Goal: Check status: Check status

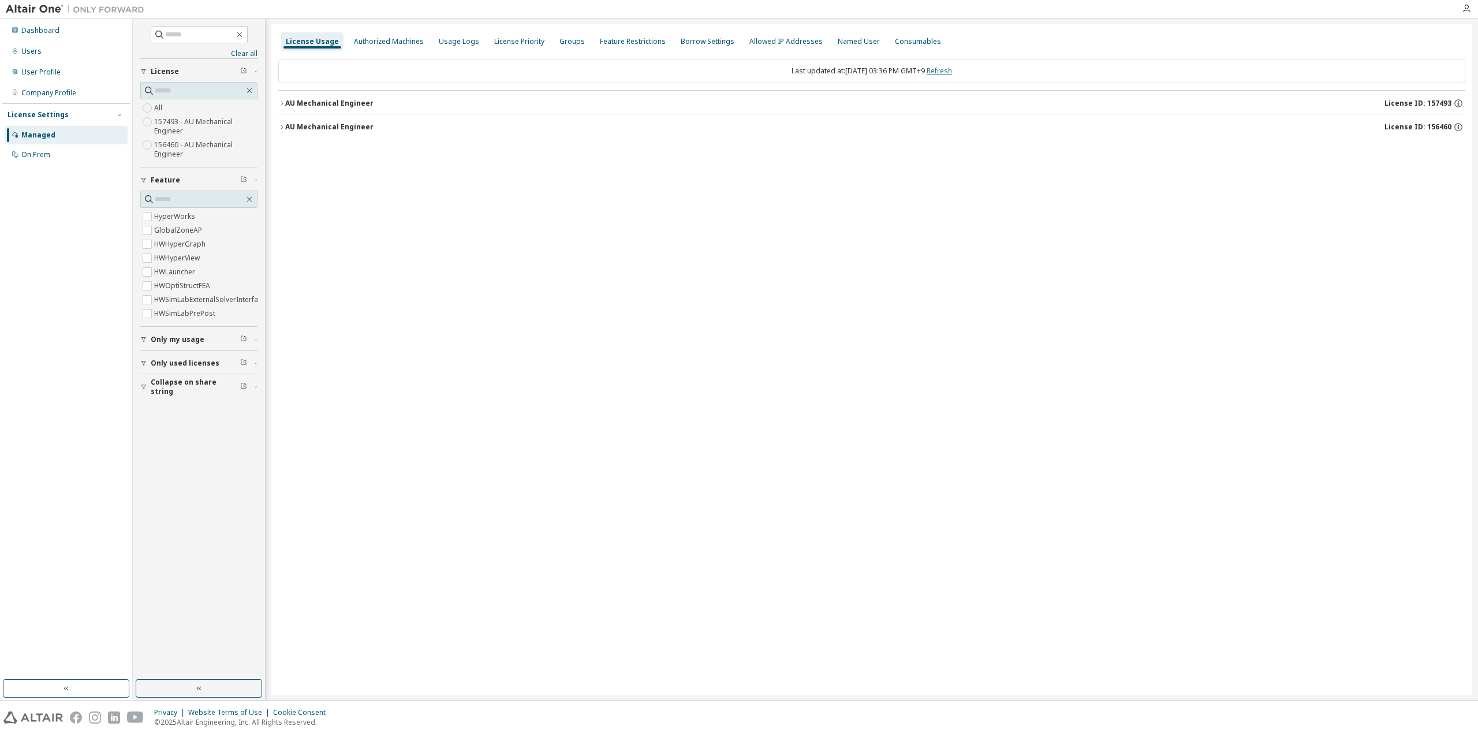
click at [951, 70] on link "Refresh" at bounding box center [939, 71] width 25 height 10
click at [318, 125] on div "AU Mechanical Engineer" at bounding box center [329, 126] width 88 height 9
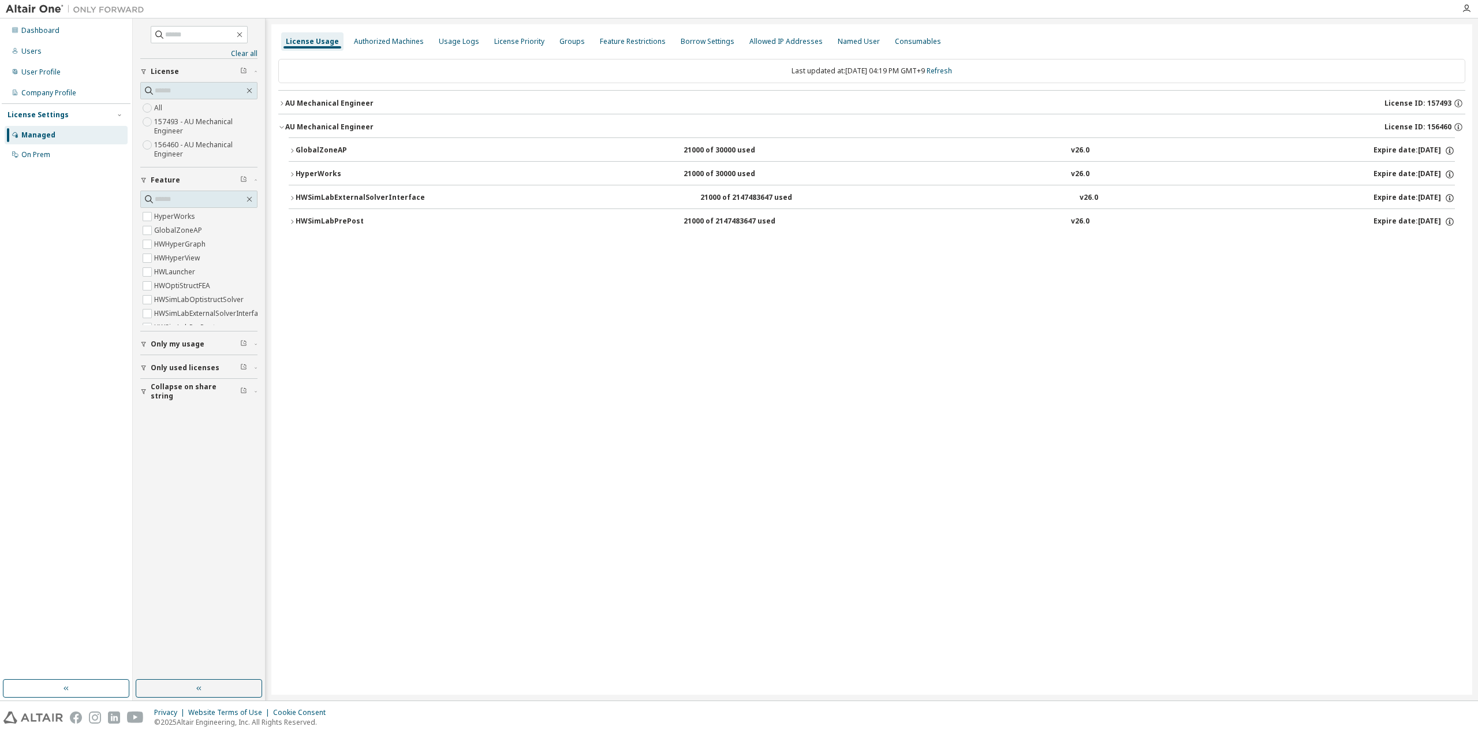
click at [331, 95] on button "AU Mechanical Engineer License ID: 157493" at bounding box center [871, 103] width 1187 height 25
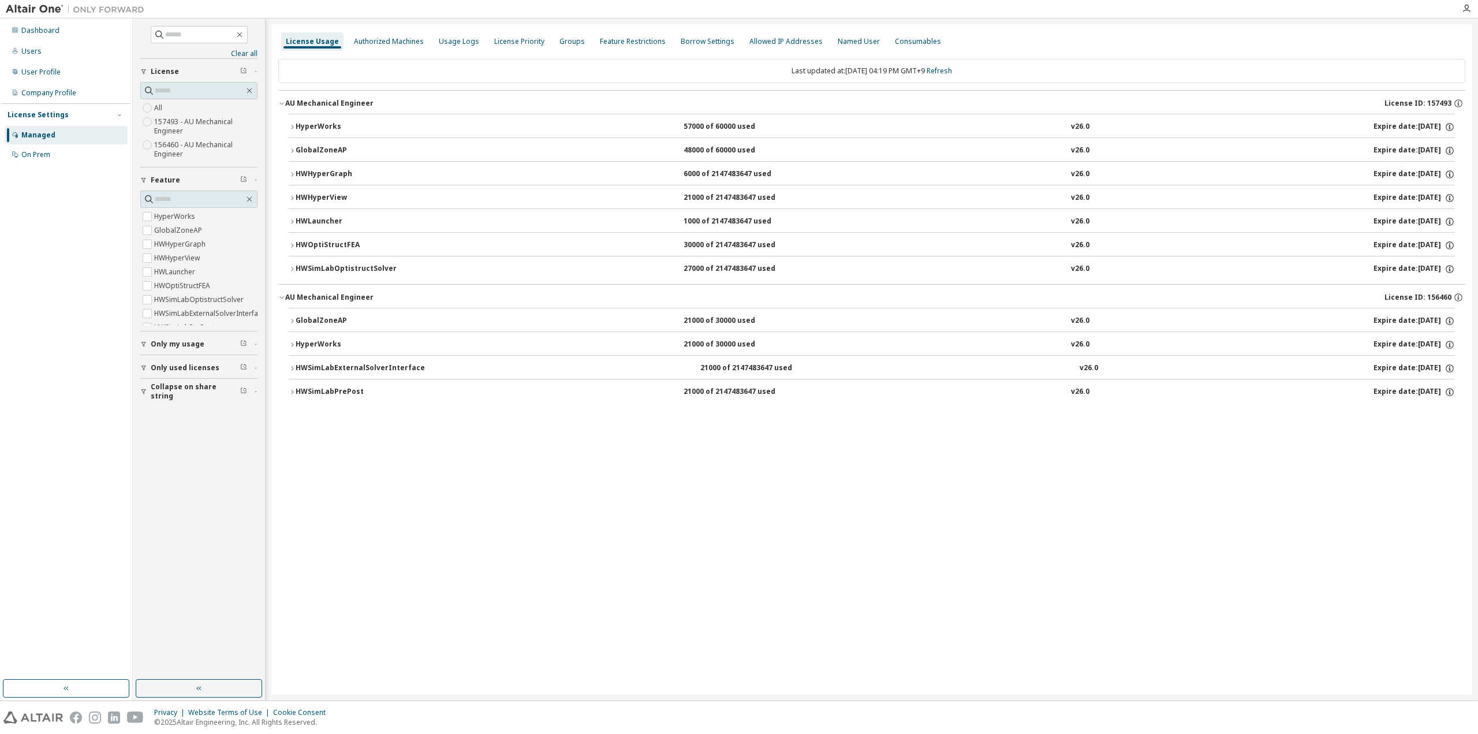
click at [326, 261] on button "HWSimLabOptistructSolver 27000 of 2147483647 used v26.0 Expire date: [DATE]" at bounding box center [872, 268] width 1167 height 25
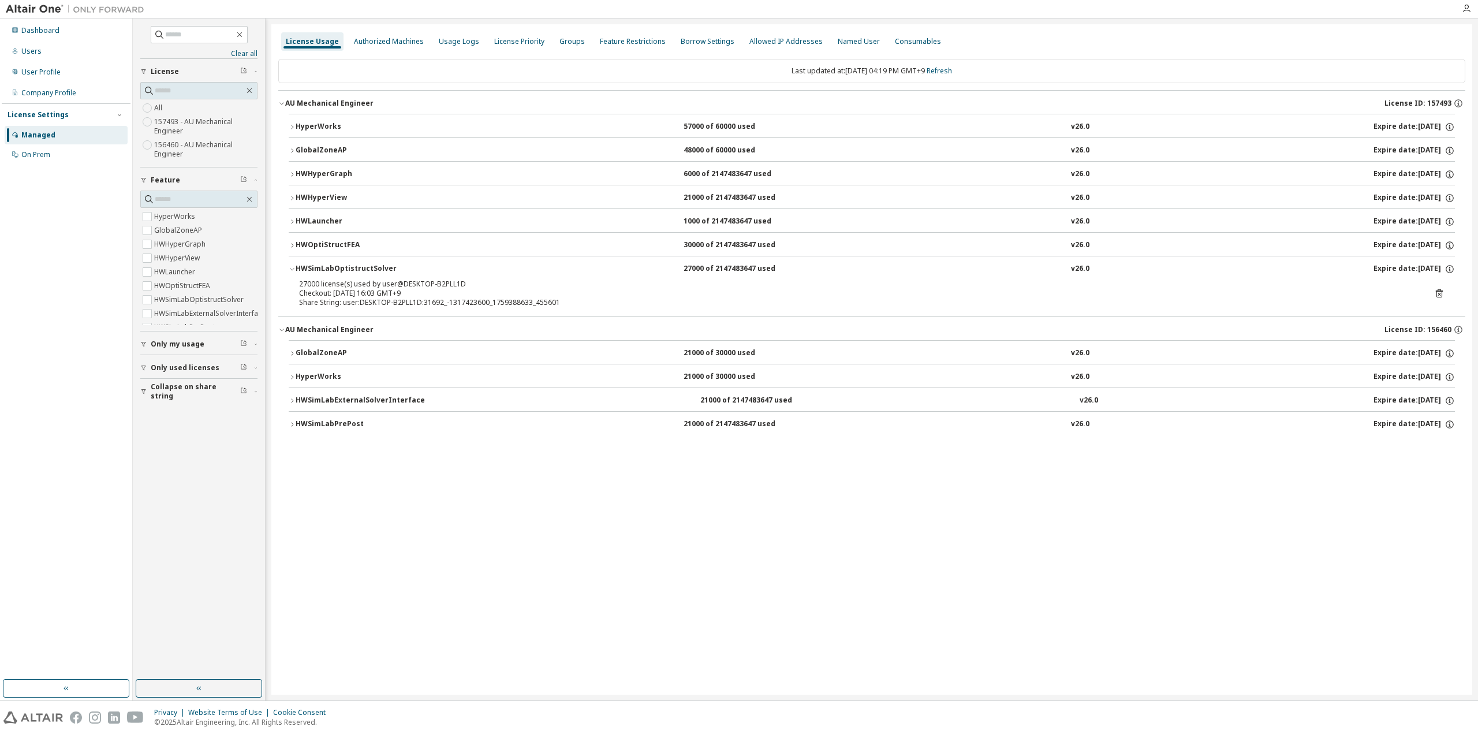
click at [326, 261] on button "HWSimLabOptistructSolver 27000 of 2147483647 used v26.0 Expire date: [DATE]" at bounding box center [872, 268] width 1167 height 25
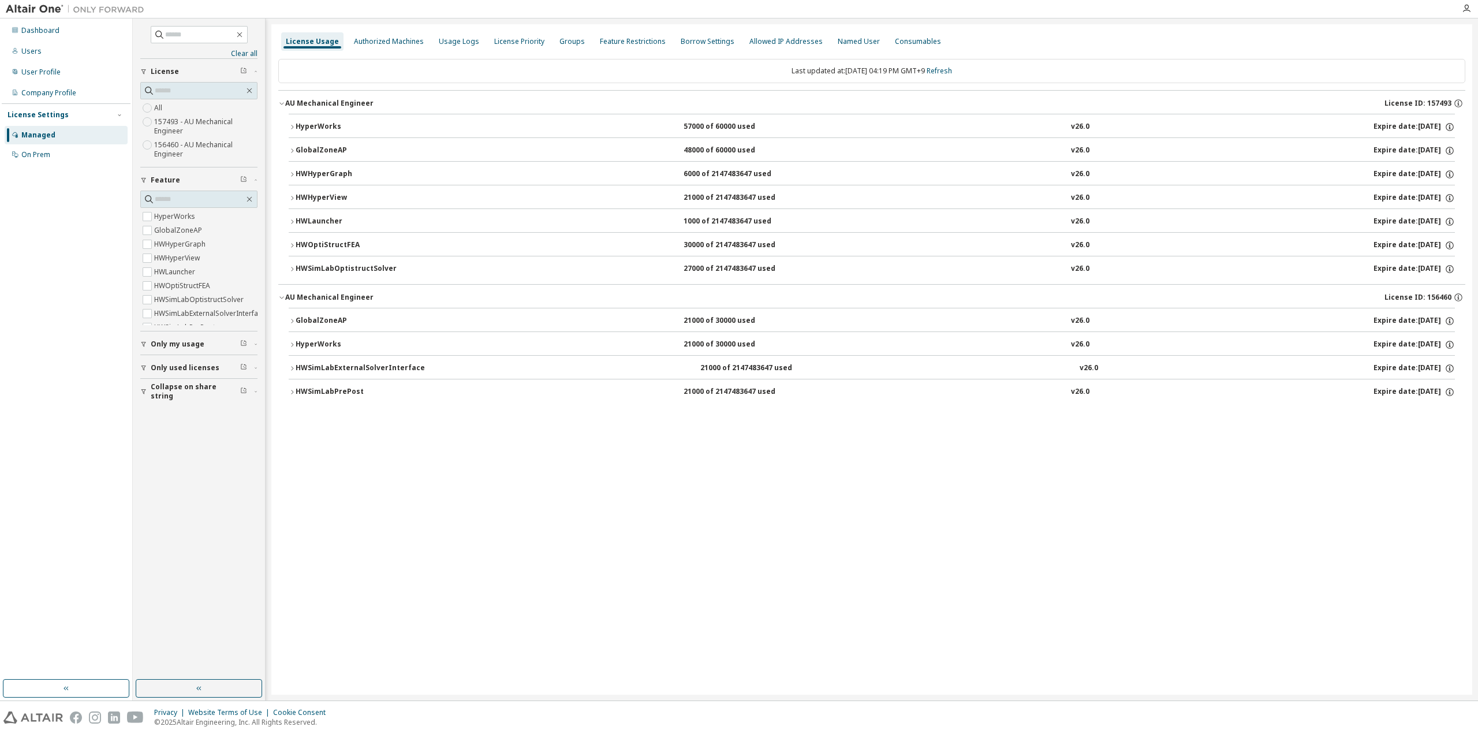
click at [326, 233] on button "HWOptiStructFEA 30000 of 2147483647 used v26.0 Expire date: [DATE]" at bounding box center [872, 245] width 1167 height 25
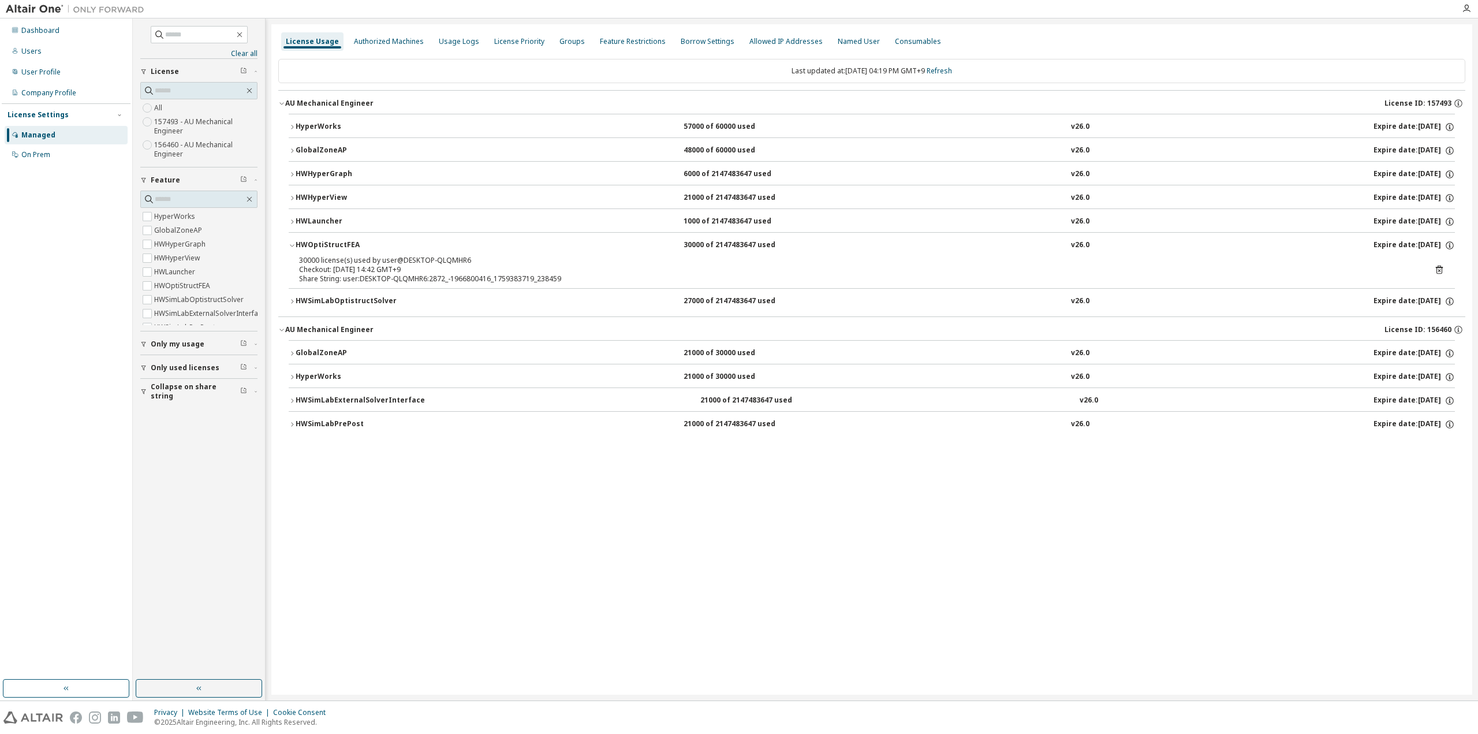
click at [324, 234] on button "HWOptiStructFEA 30000 of 2147483647 used v26.0 Expire date: [DATE]" at bounding box center [872, 245] width 1167 height 25
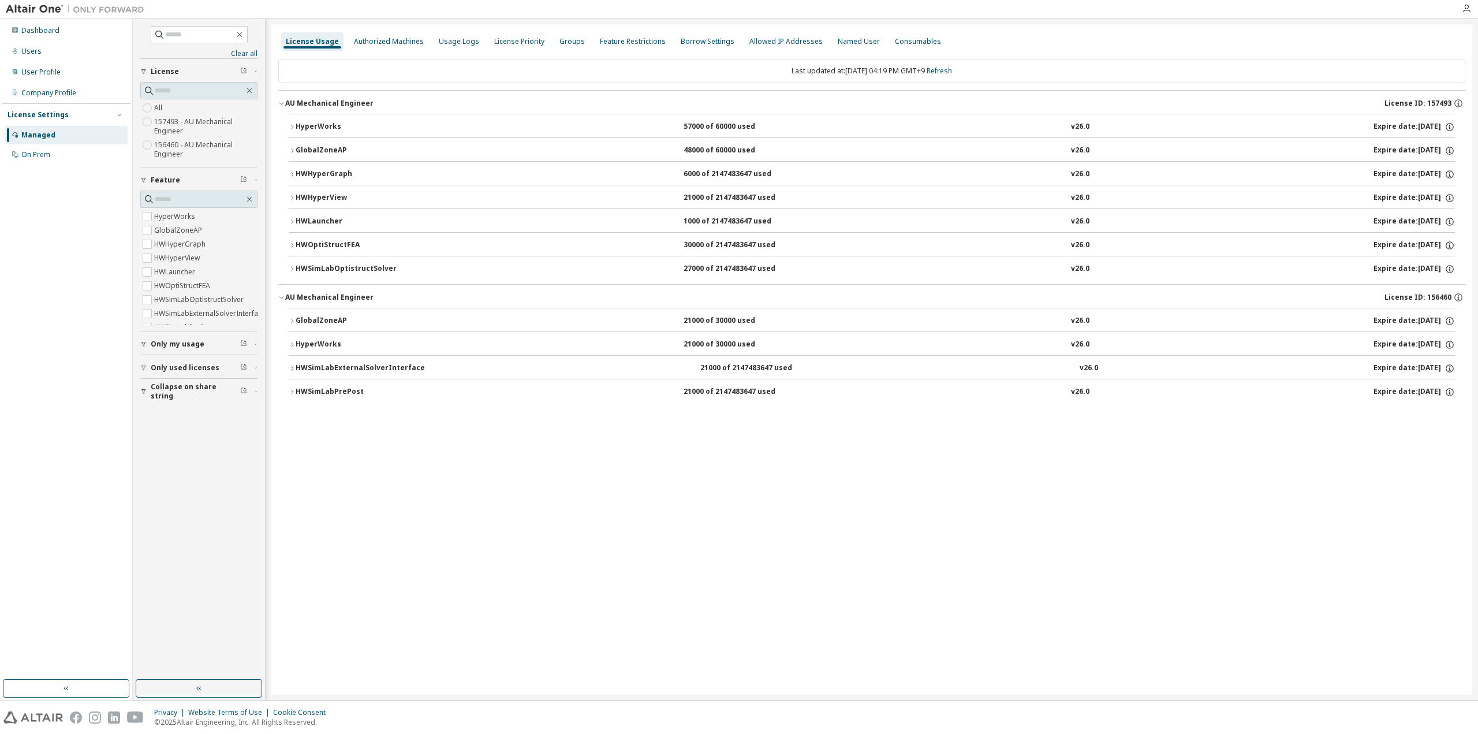
click at [320, 218] on div "HWLauncher" at bounding box center [348, 222] width 104 height 10
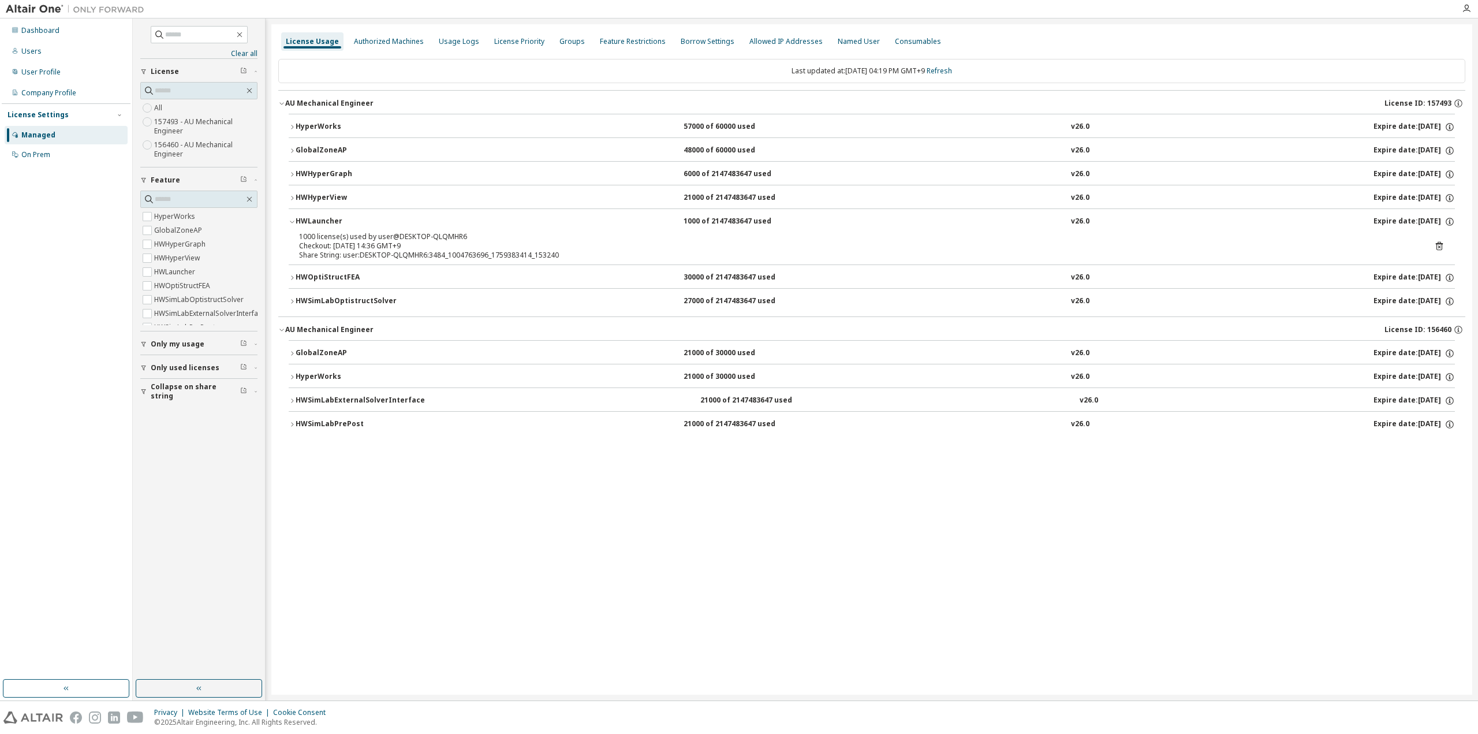
click at [320, 218] on div "HWLauncher" at bounding box center [348, 222] width 104 height 10
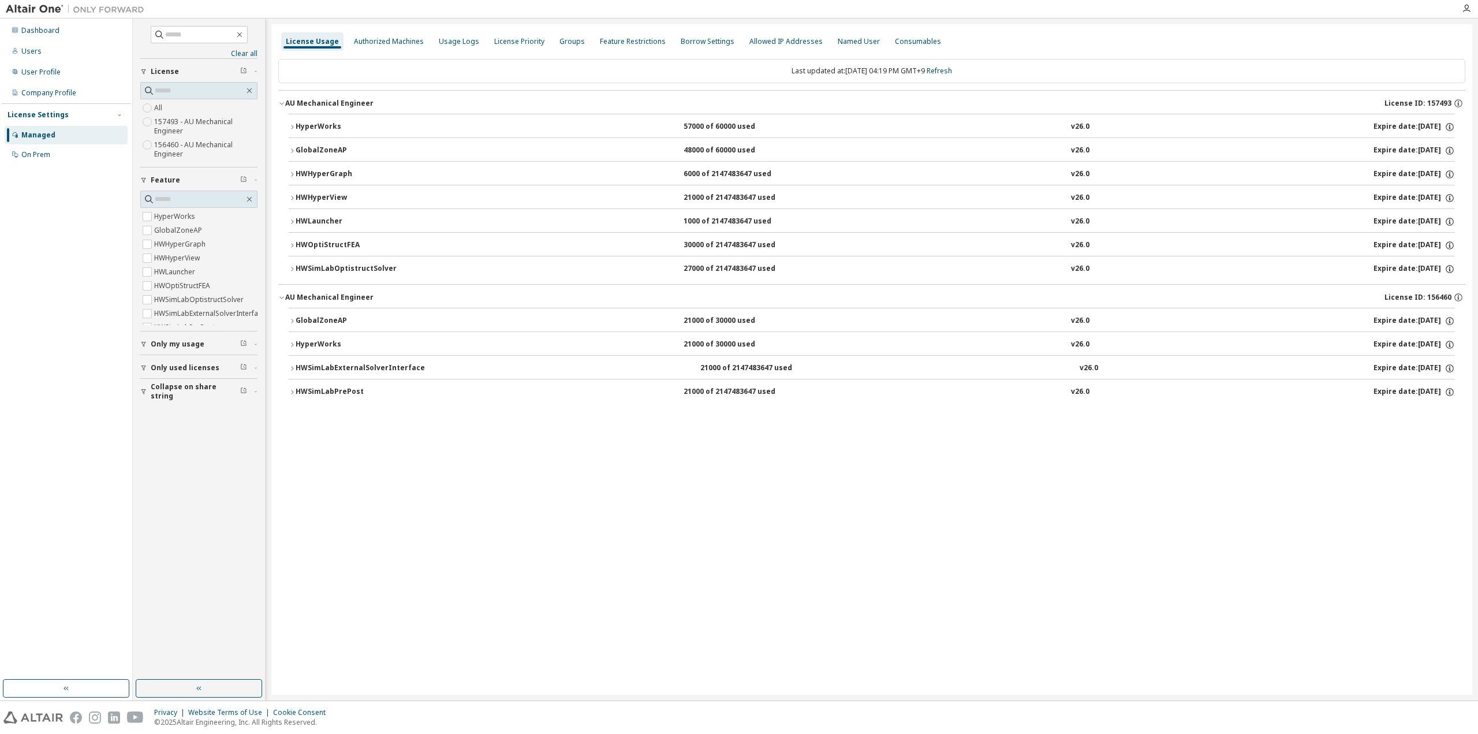
click at [316, 190] on button "HWHyperView 21000 of 2147483647 used v26.0 Expire date: [DATE]" at bounding box center [872, 197] width 1167 height 25
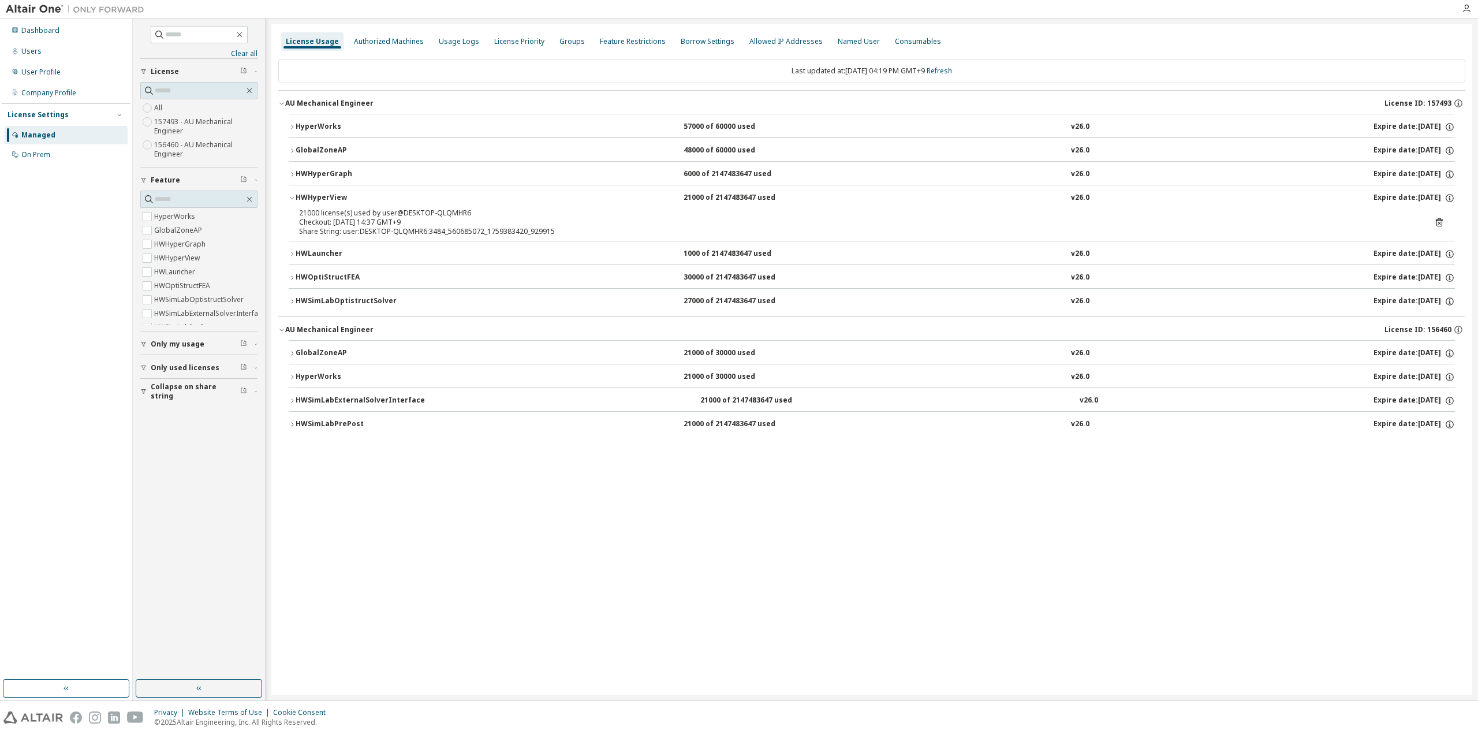
click at [316, 190] on button "HWHyperView 21000 of 2147483647 used v26.0 Expire date: [DATE]" at bounding box center [872, 197] width 1167 height 25
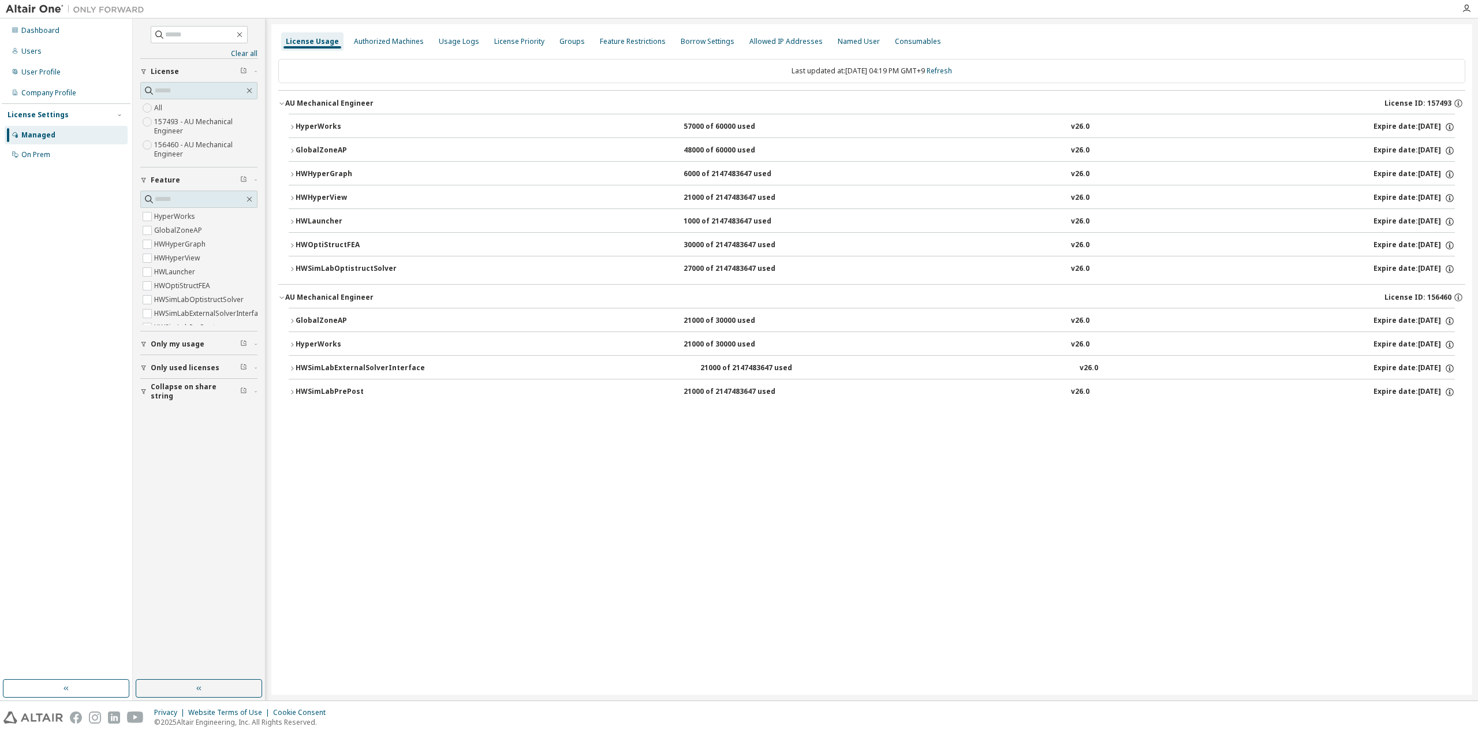
click at [318, 169] on div "HWHyperGraph" at bounding box center [348, 174] width 104 height 10
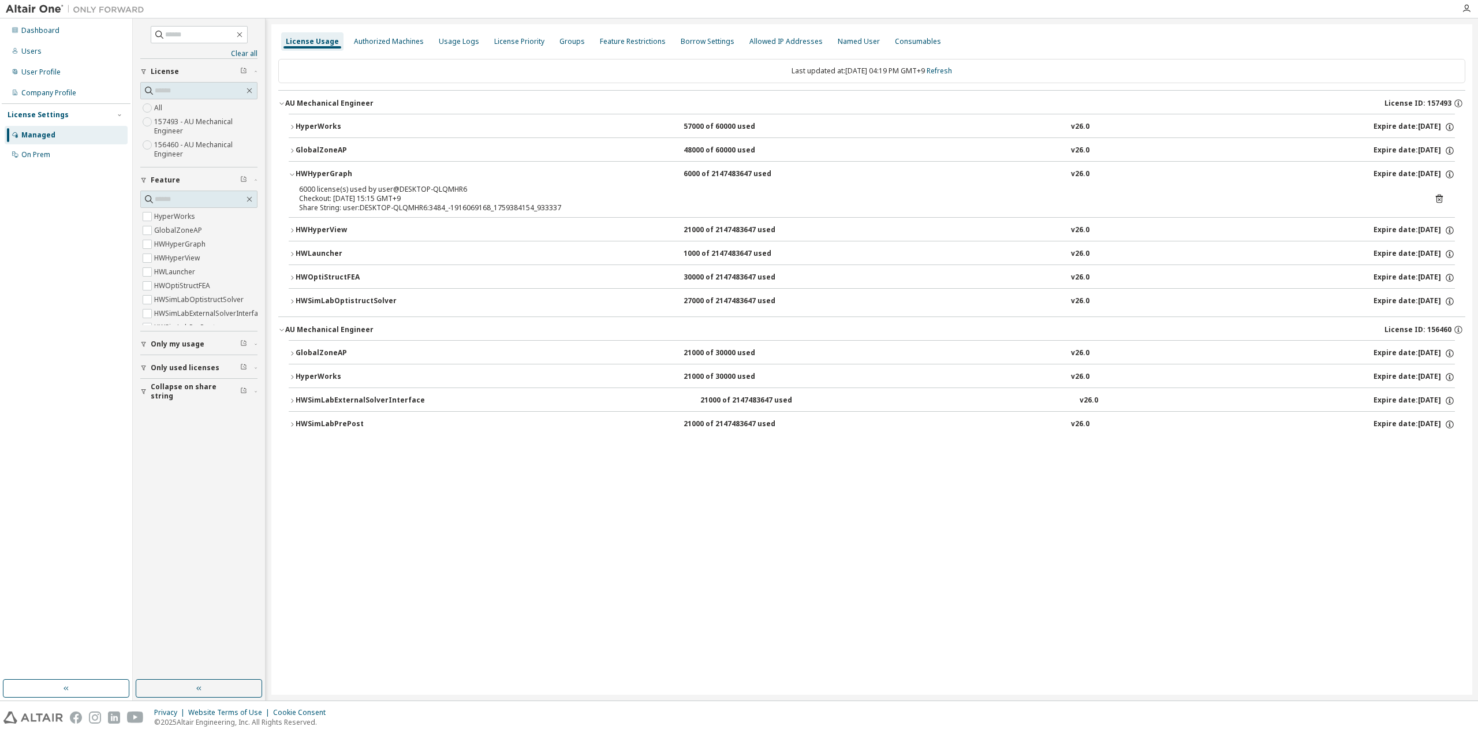
click at [318, 169] on div "HWHyperGraph" at bounding box center [348, 174] width 104 height 10
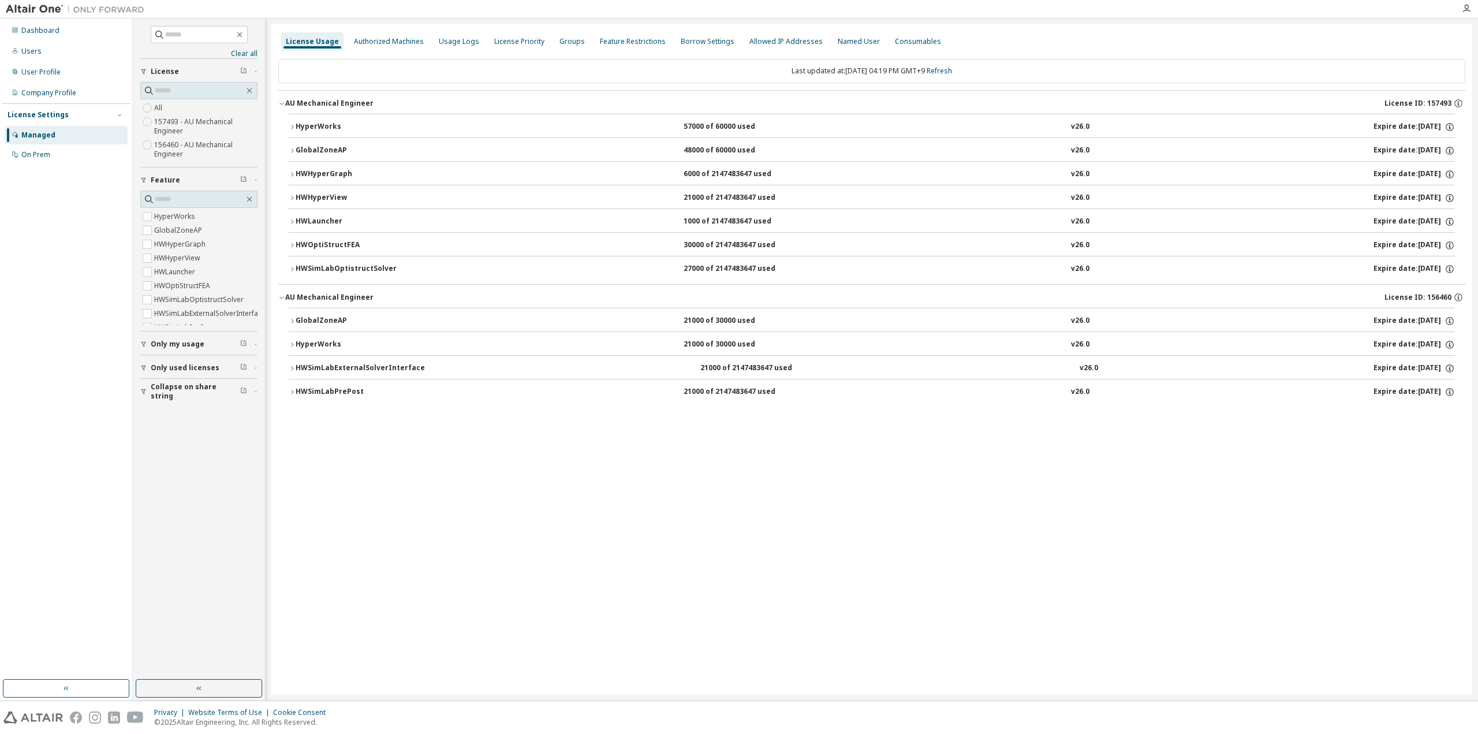
click at [321, 148] on div "GlobalZoneAP" at bounding box center [348, 151] width 104 height 10
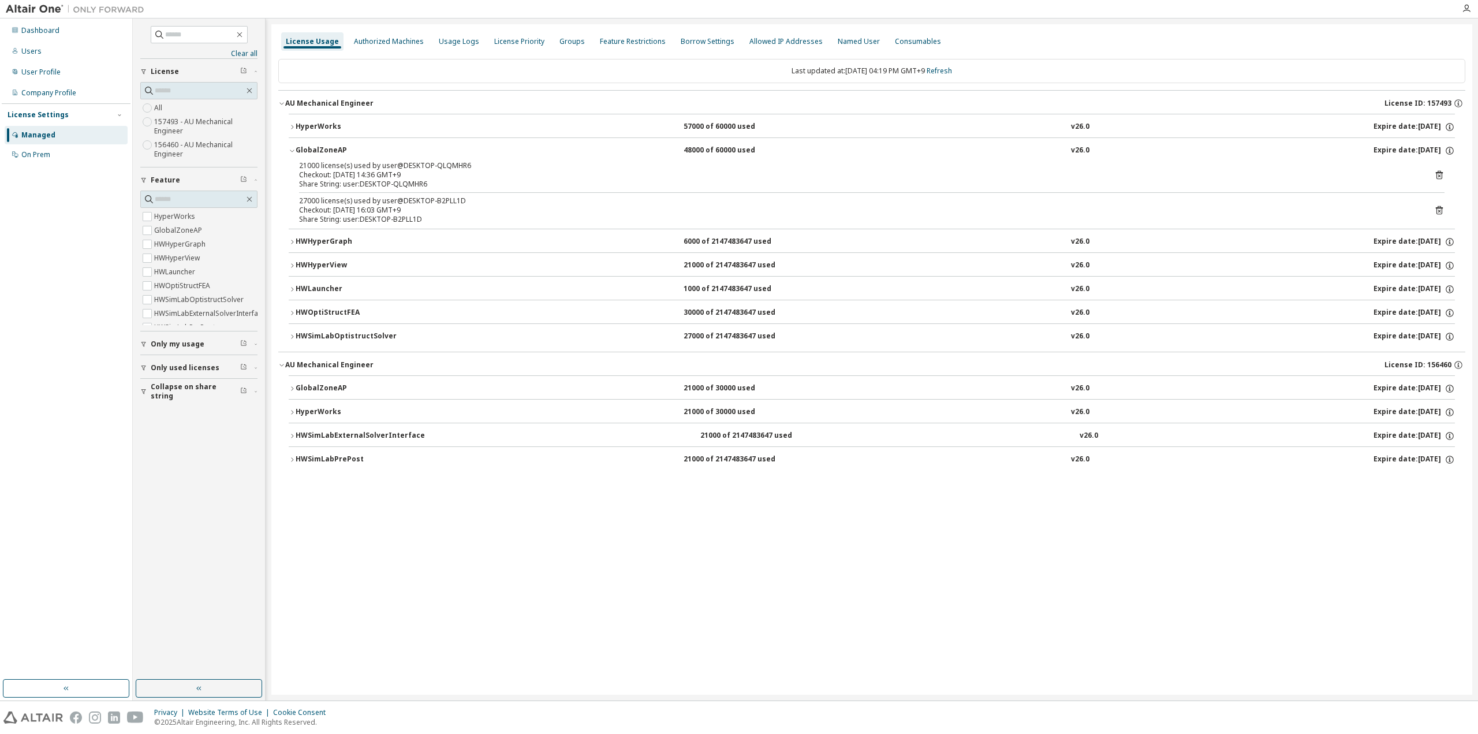
click at [321, 148] on div "GlobalZoneAP" at bounding box center [348, 151] width 104 height 10
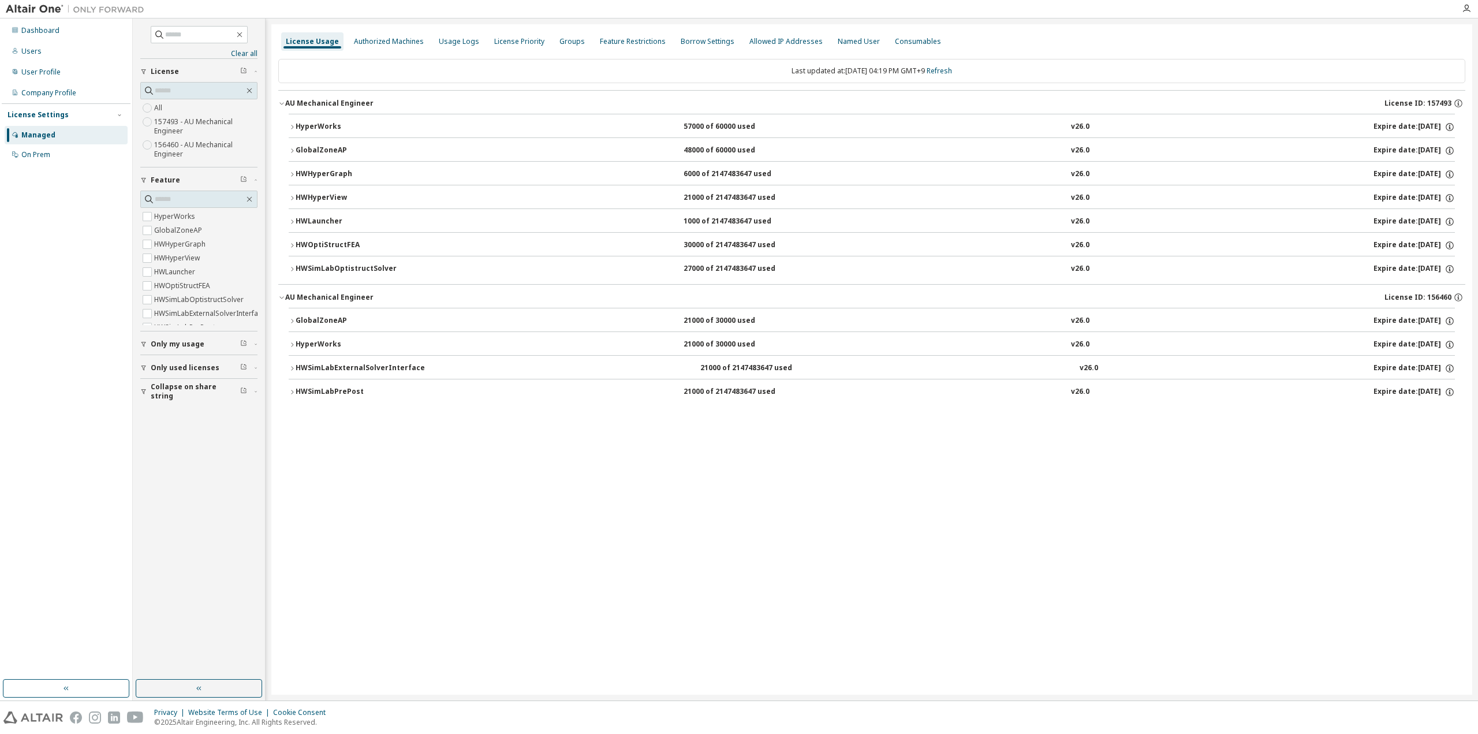
click at [316, 128] on div "HyperWorks" at bounding box center [348, 127] width 104 height 10
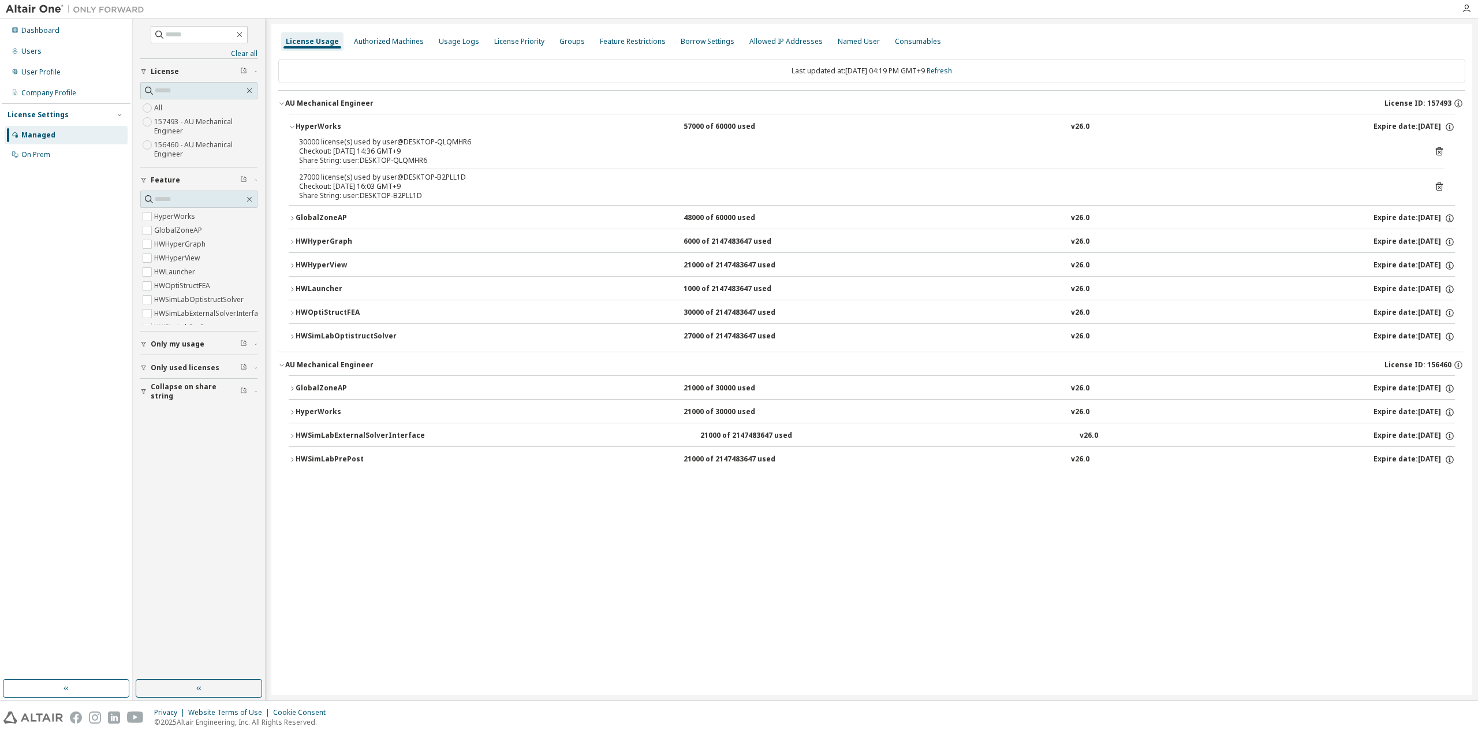
click at [316, 128] on div "HyperWorks" at bounding box center [348, 127] width 104 height 10
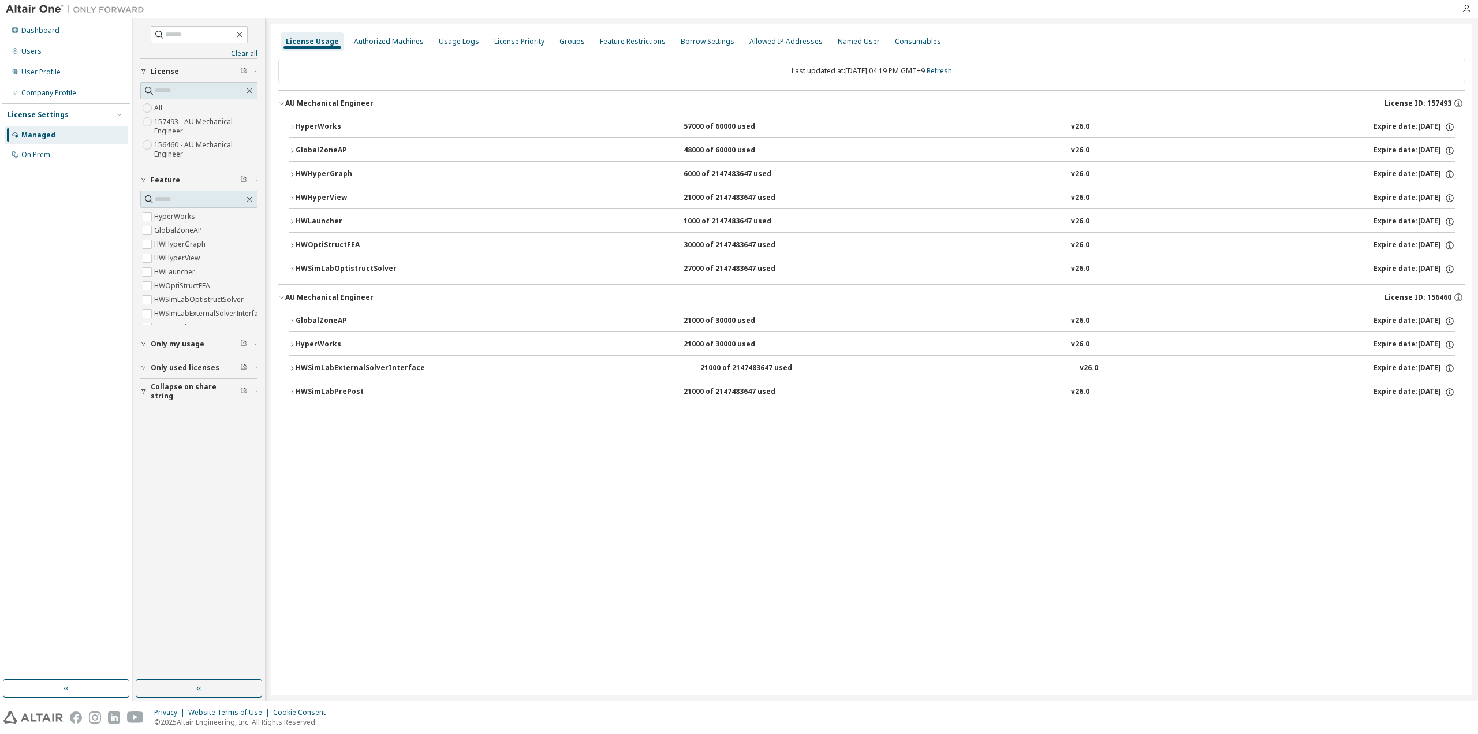
click at [337, 294] on div "AU Mechanical Engineer" at bounding box center [329, 297] width 88 height 9
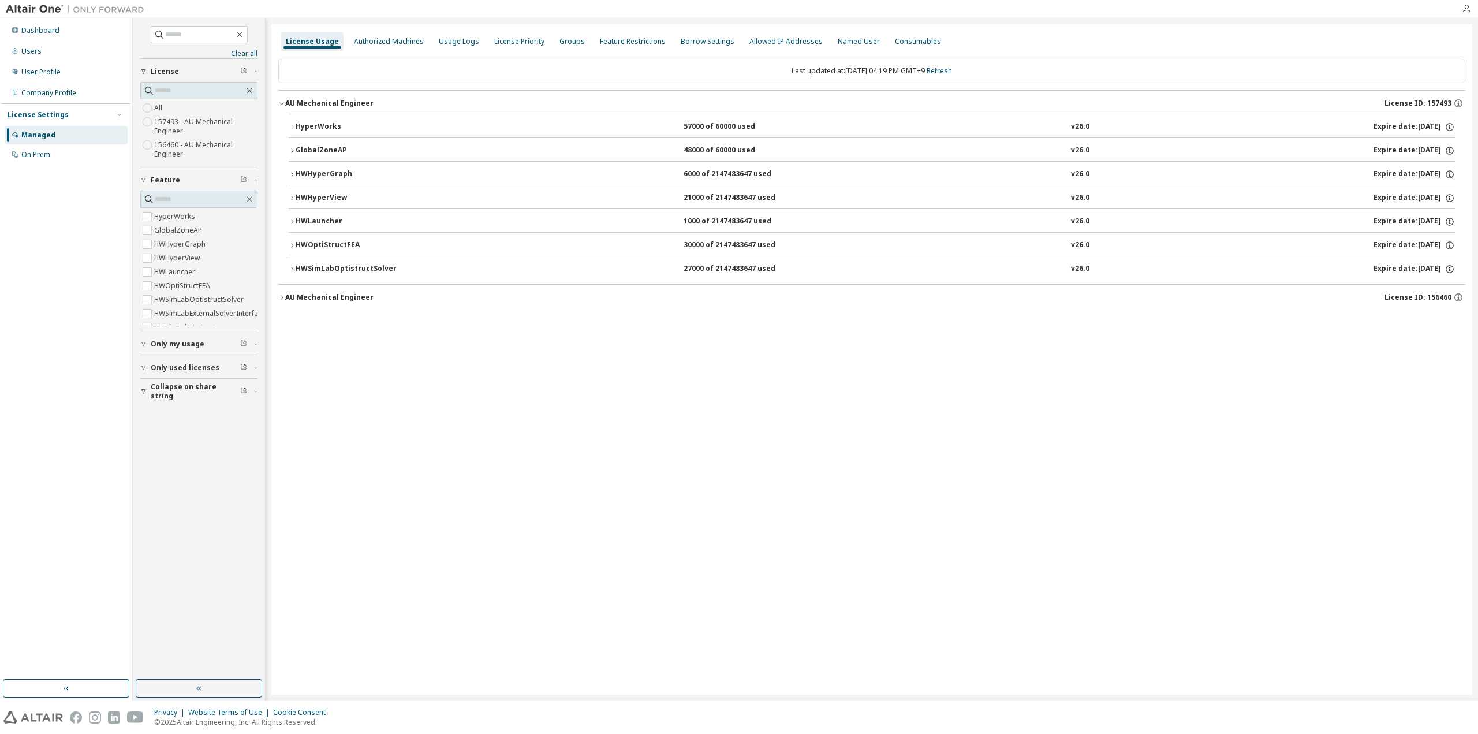
click at [337, 294] on div "AU Mechanical Engineer" at bounding box center [329, 297] width 88 height 9
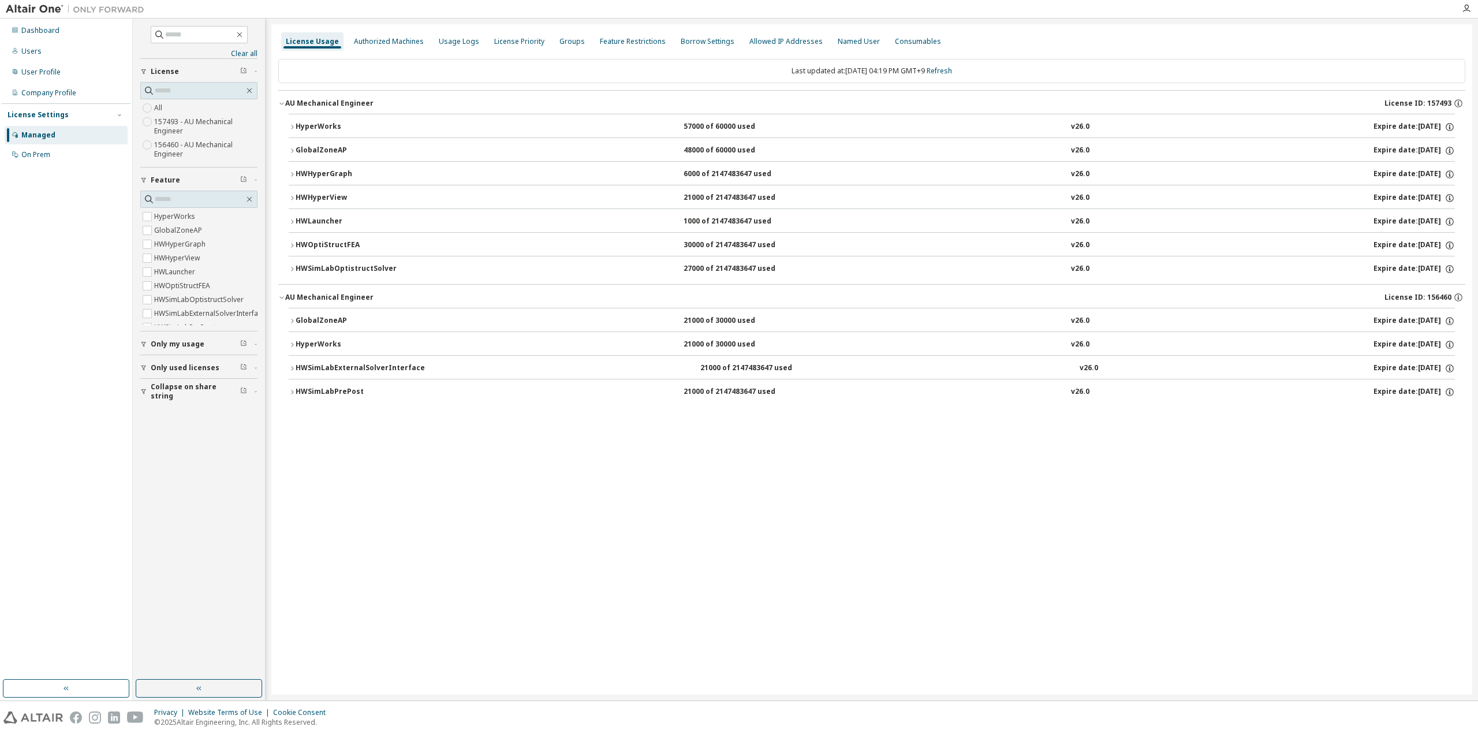
click at [331, 318] on div "GlobalZoneAP" at bounding box center [348, 321] width 104 height 10
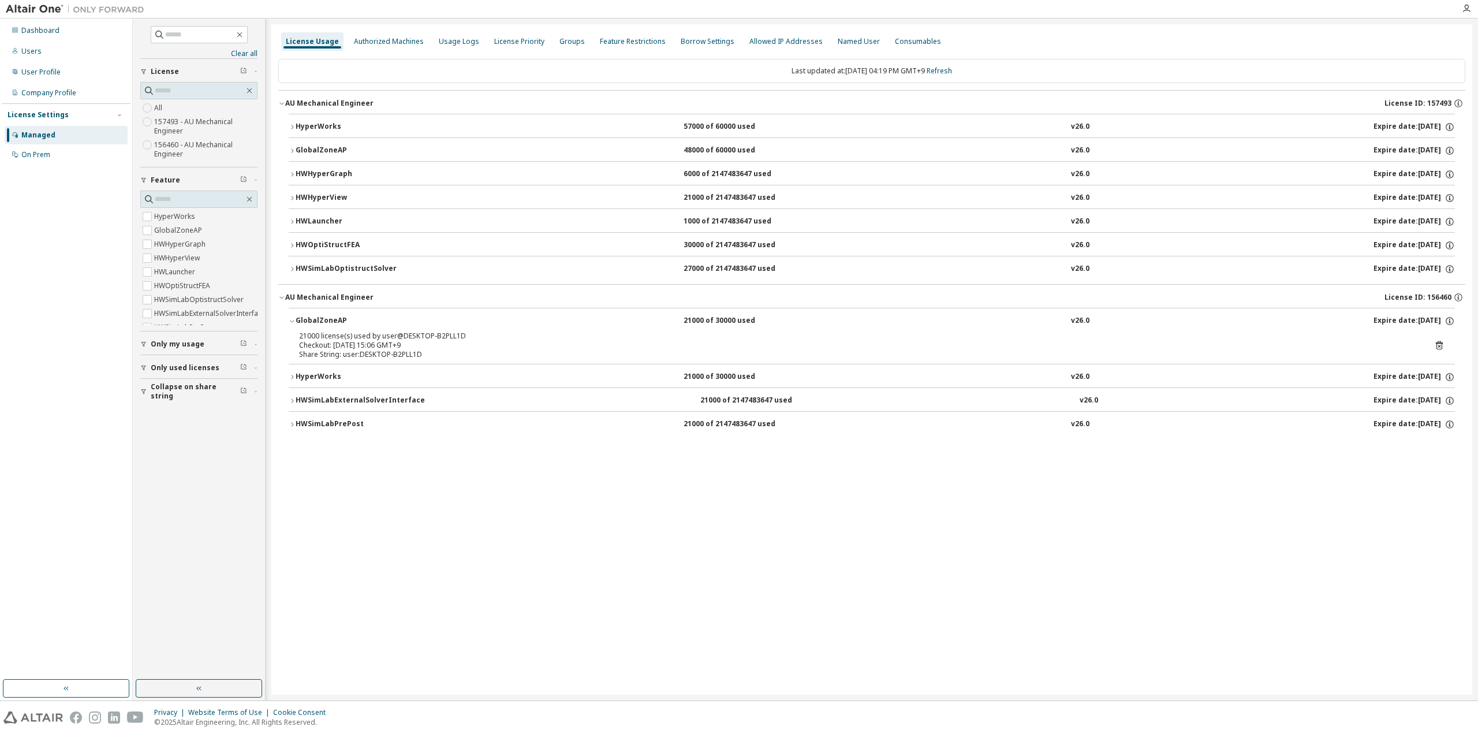
click at [331, 318] on div "GlobalZoneAP" at bounding box center [348, 321] width 104 height 10
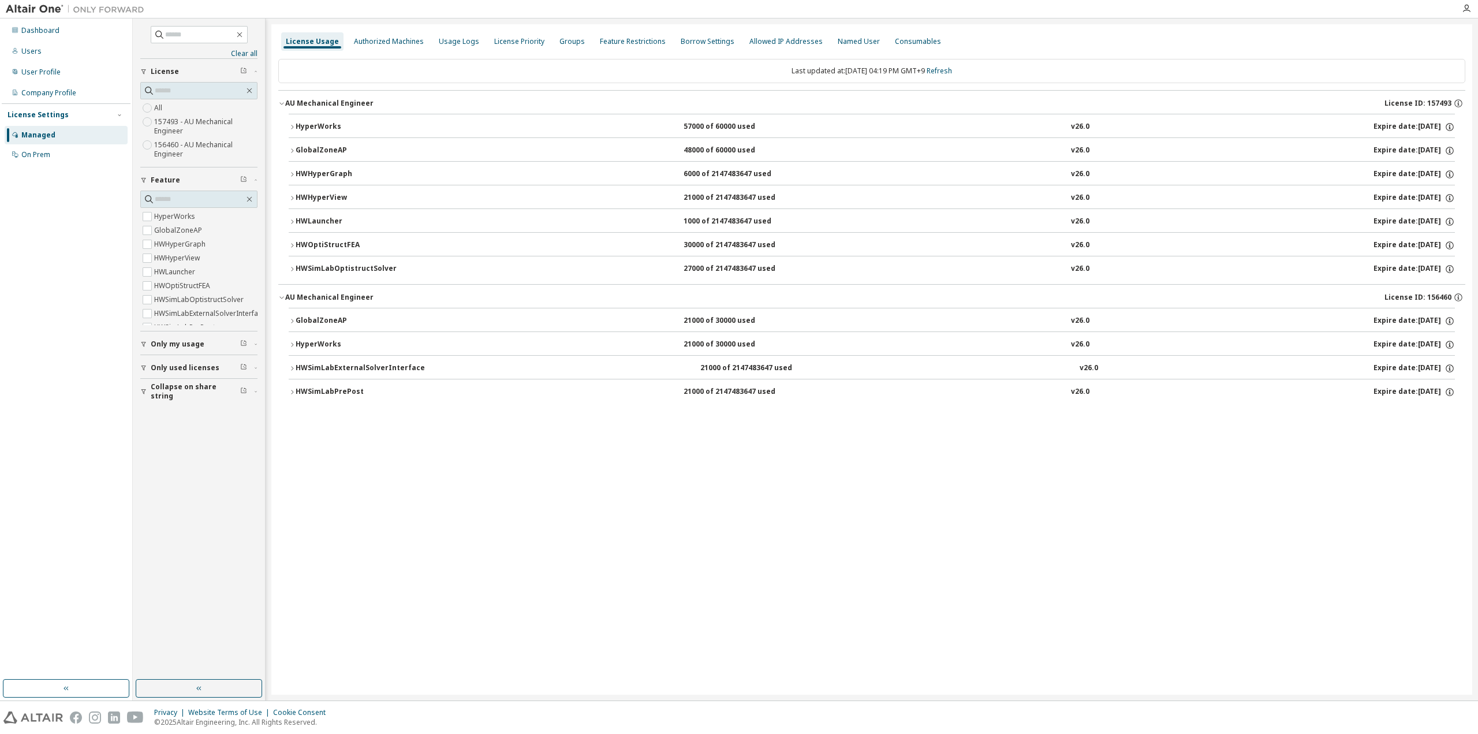
click at [303, 321] on div "GlobalZoneAP" at bounding box center [348, 321] width 104 height 10
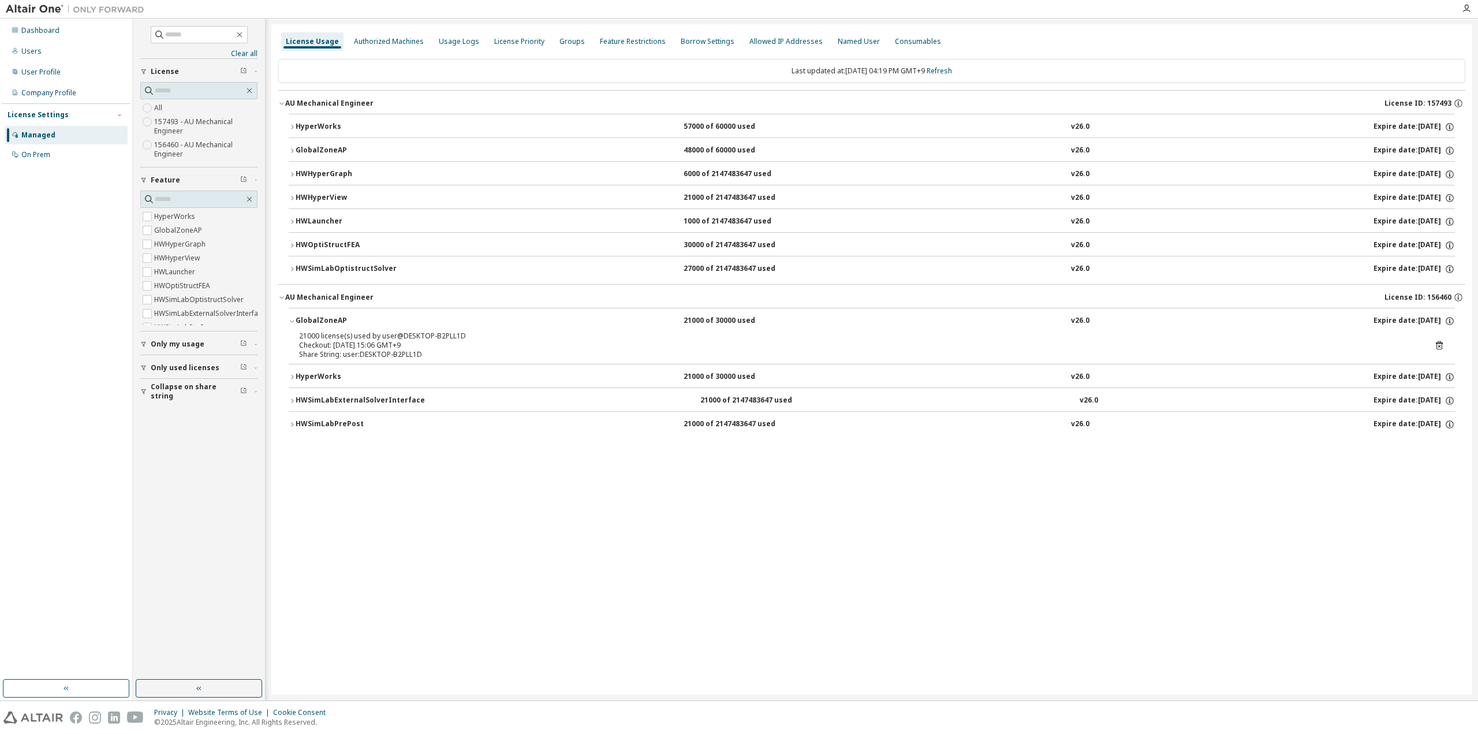
click at [333, 372] on div "HyperWorks" at bounding box center [348, 377] width 104 height 10
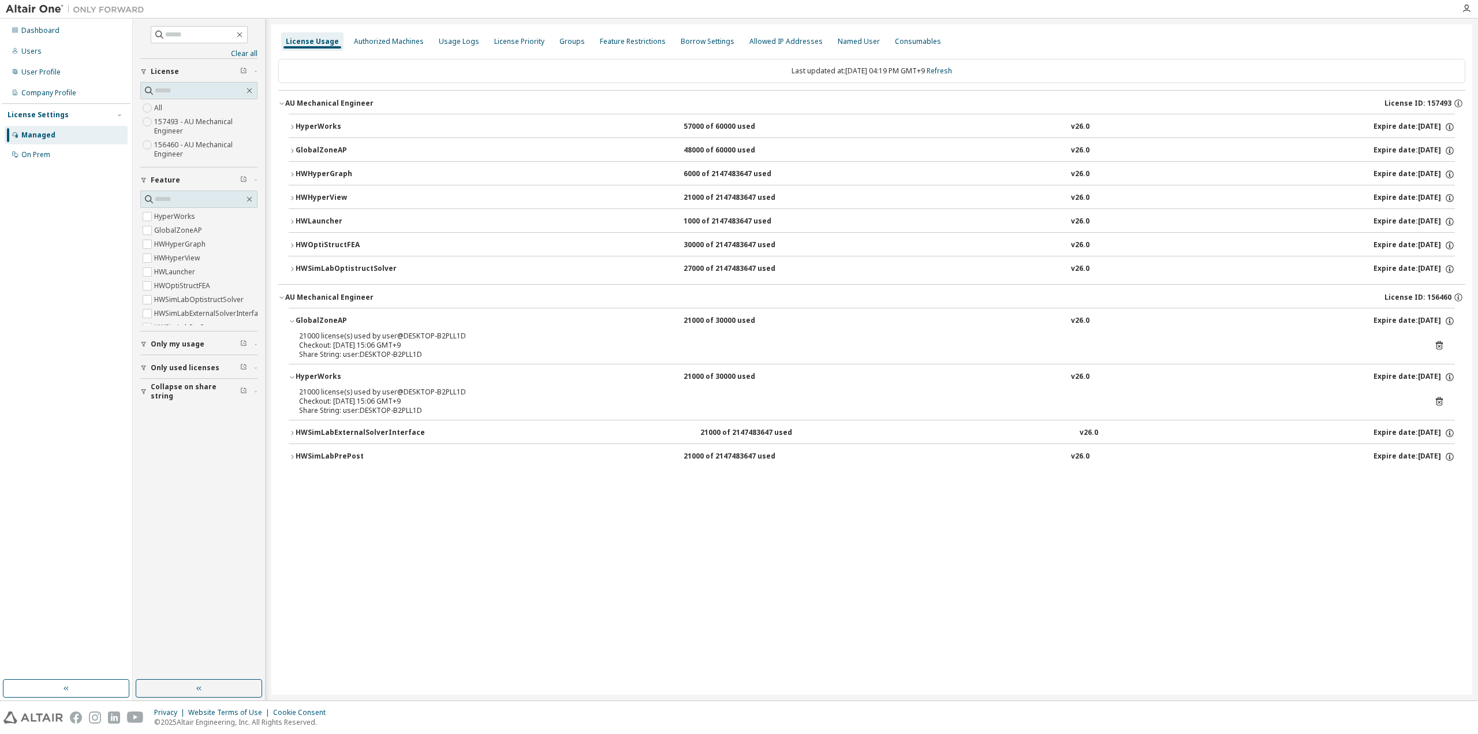
click at [330, 429] on div "HWSimLabExternalSolverInterface" at bounding box center [360, 433] width 129 height 10
click at [334, 487] on div "HWSimLabPrePost" at bounding box center [348, 489] width 104 height 10
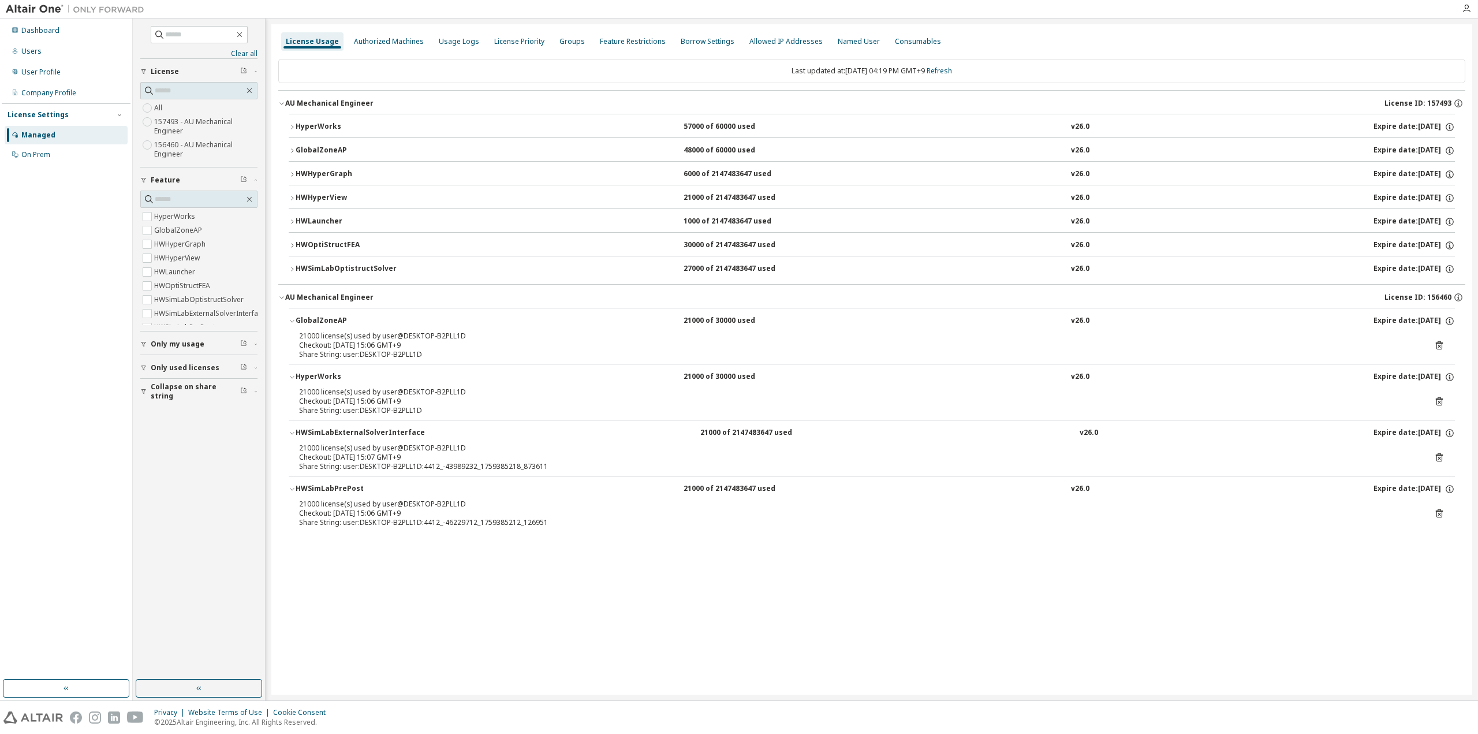
click at [1436, 340] on icon at bounding box center [1440, 345] width 10 height 10
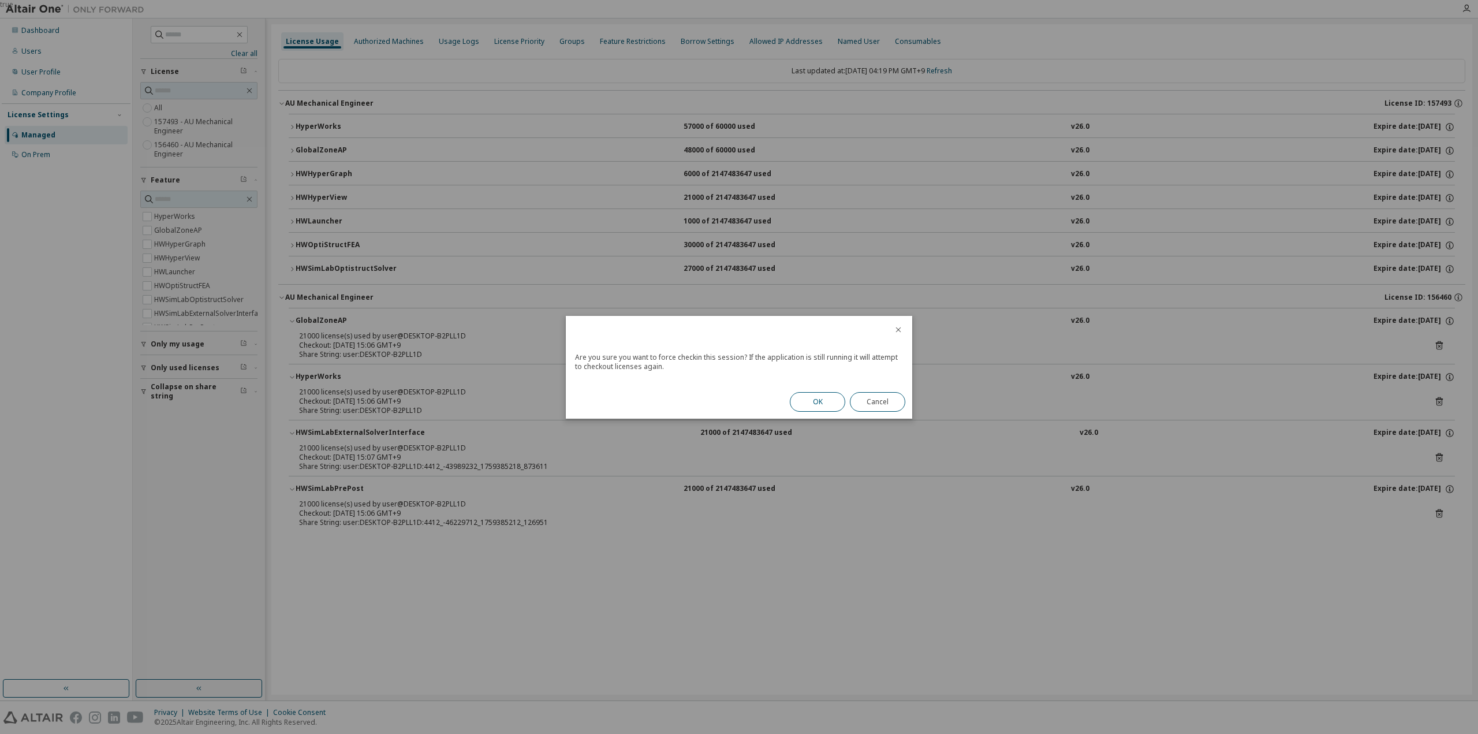
click at [822, 397] on button "OK" at bounding box center [817, 402] width 55 height 20
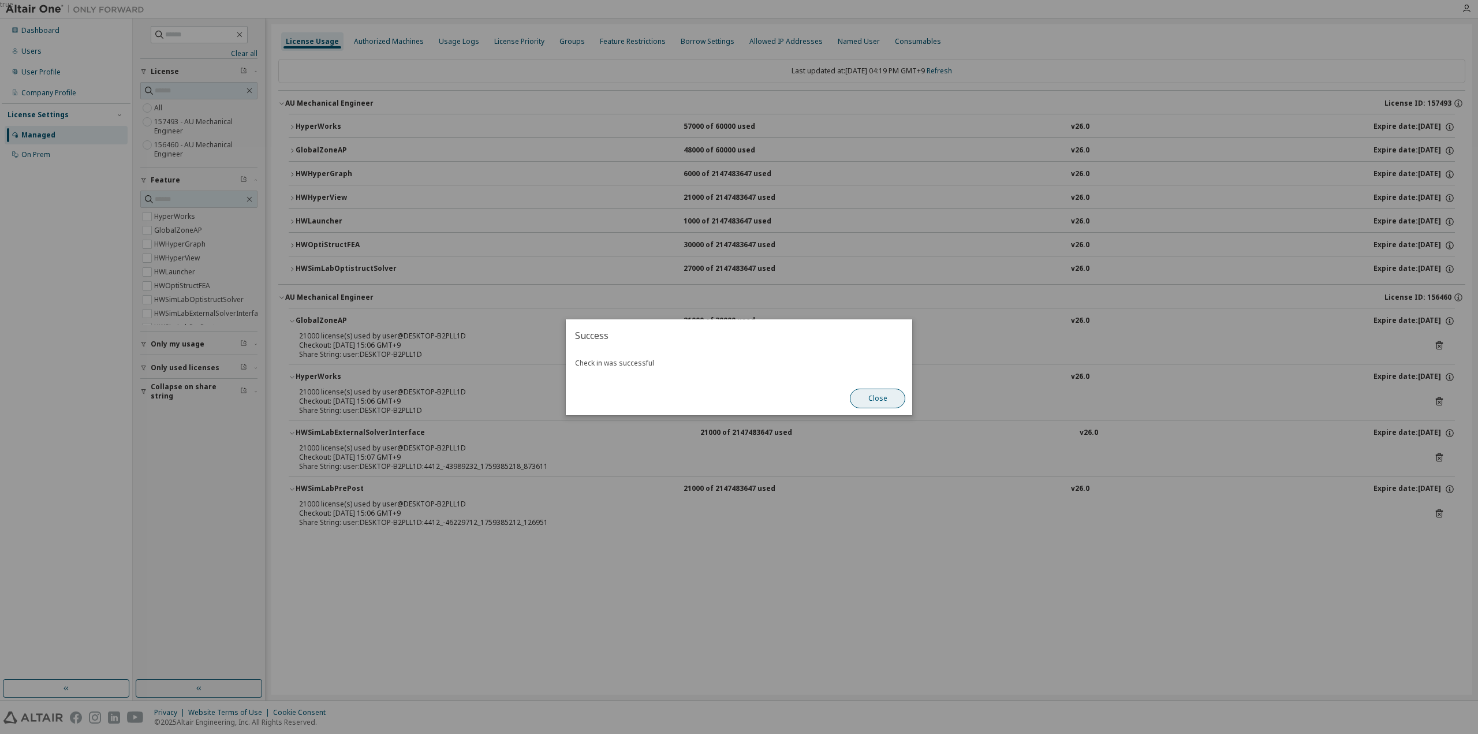
click at [880, 401] on button "Close" at bounding box center [877, 399] width 55 height 20
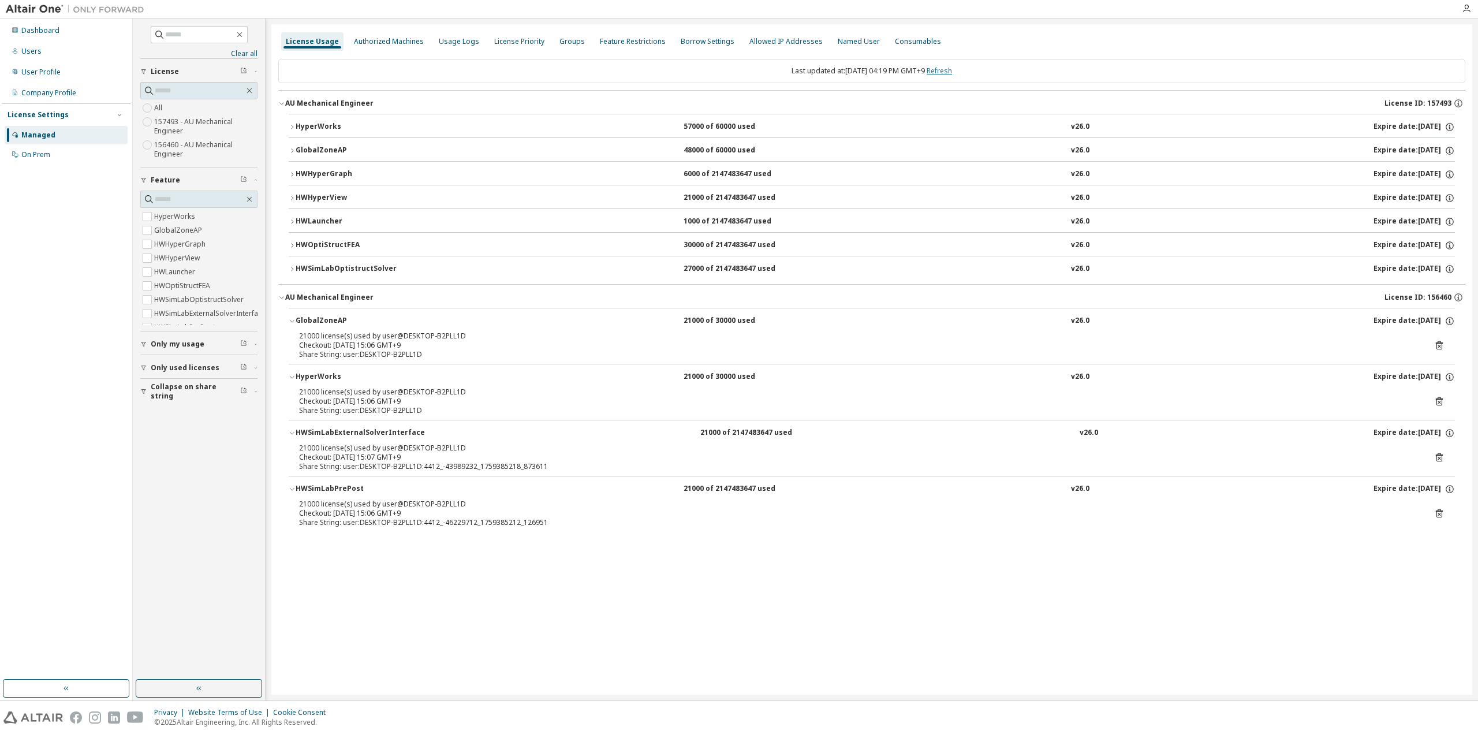
click at [952, 72] on link "Refresh" at bounding box center [939, 71] width 25 height 10
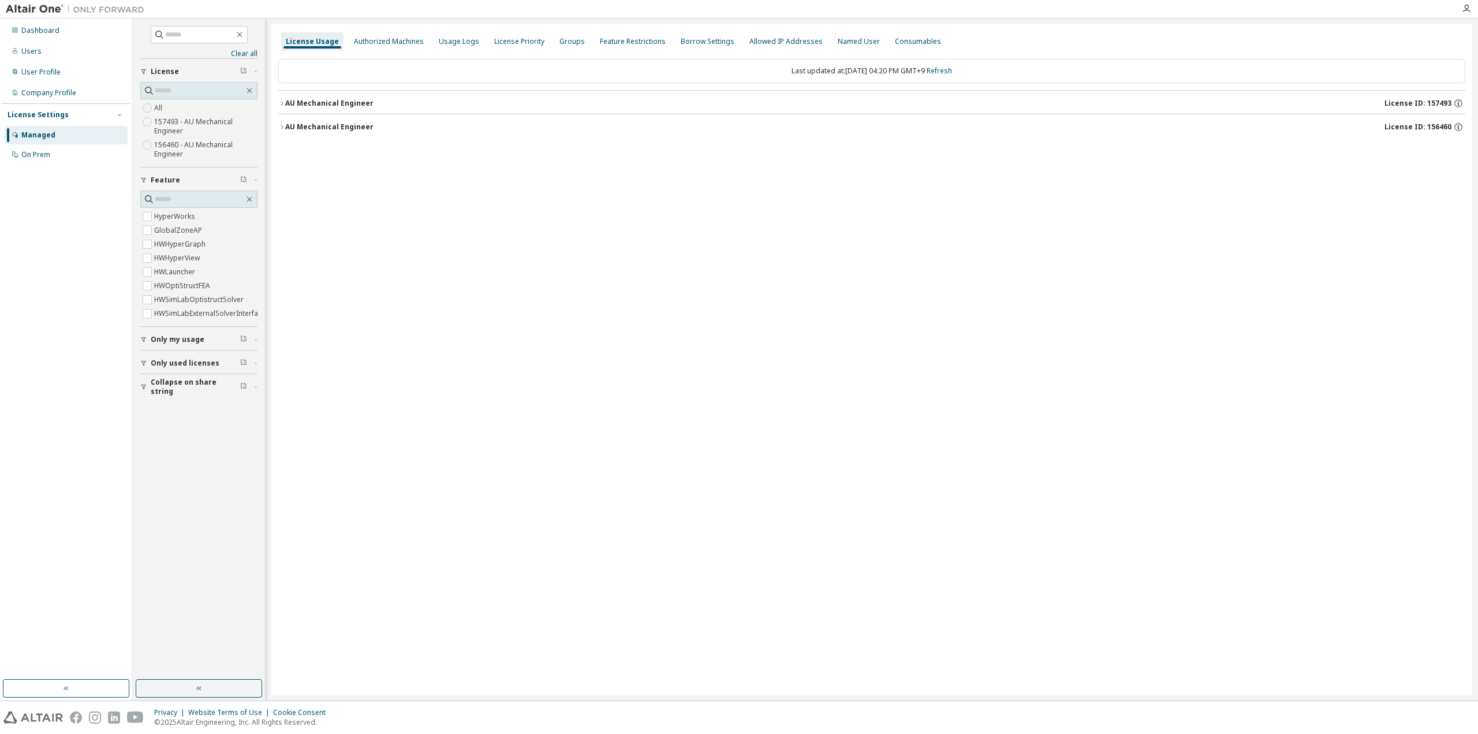
click at [342, 132] on button "AU Mechanical Engineer License ID: 156460" at bounding box center [871, 126] width 1187 height 25
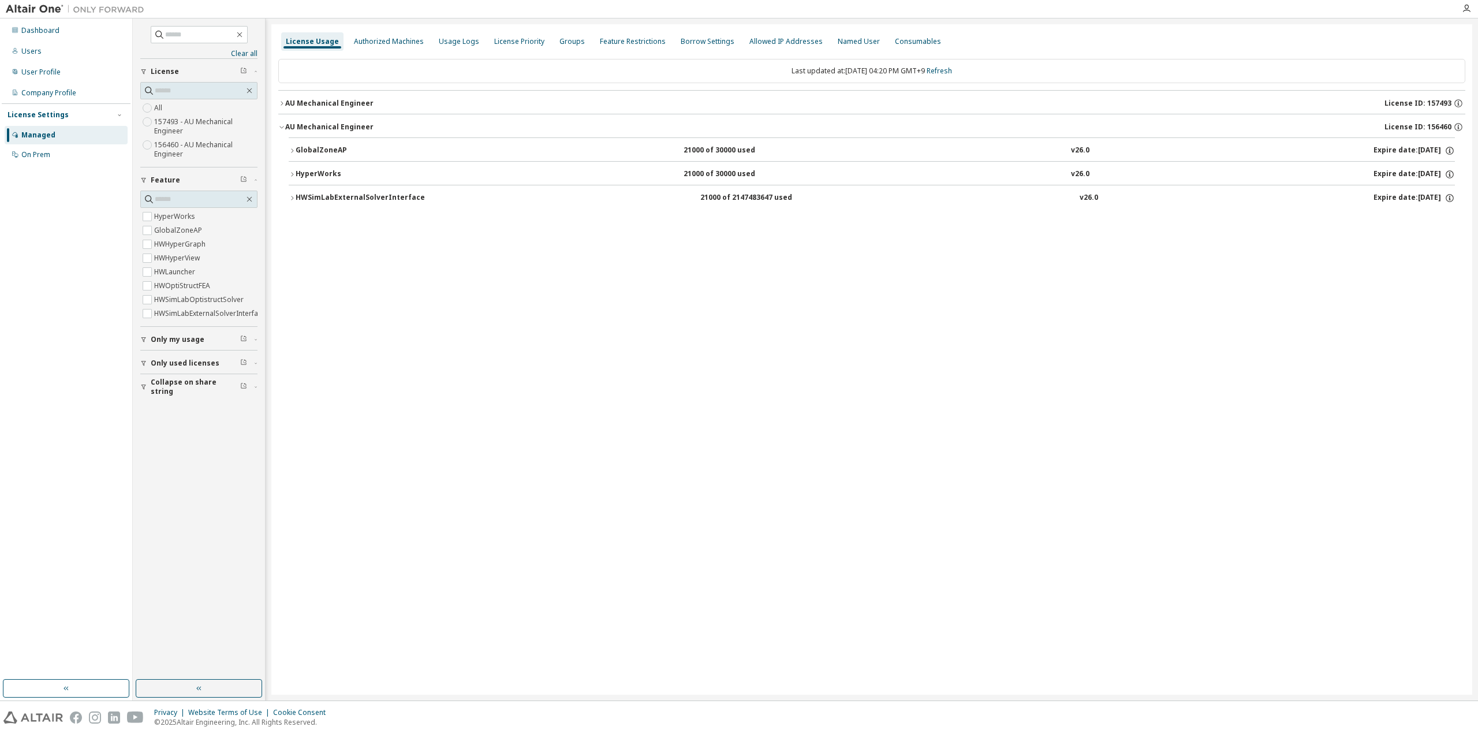
click at [330, 150] on div "GlobalZoneAP" at bounding box center [348, 151] width 104 height 10
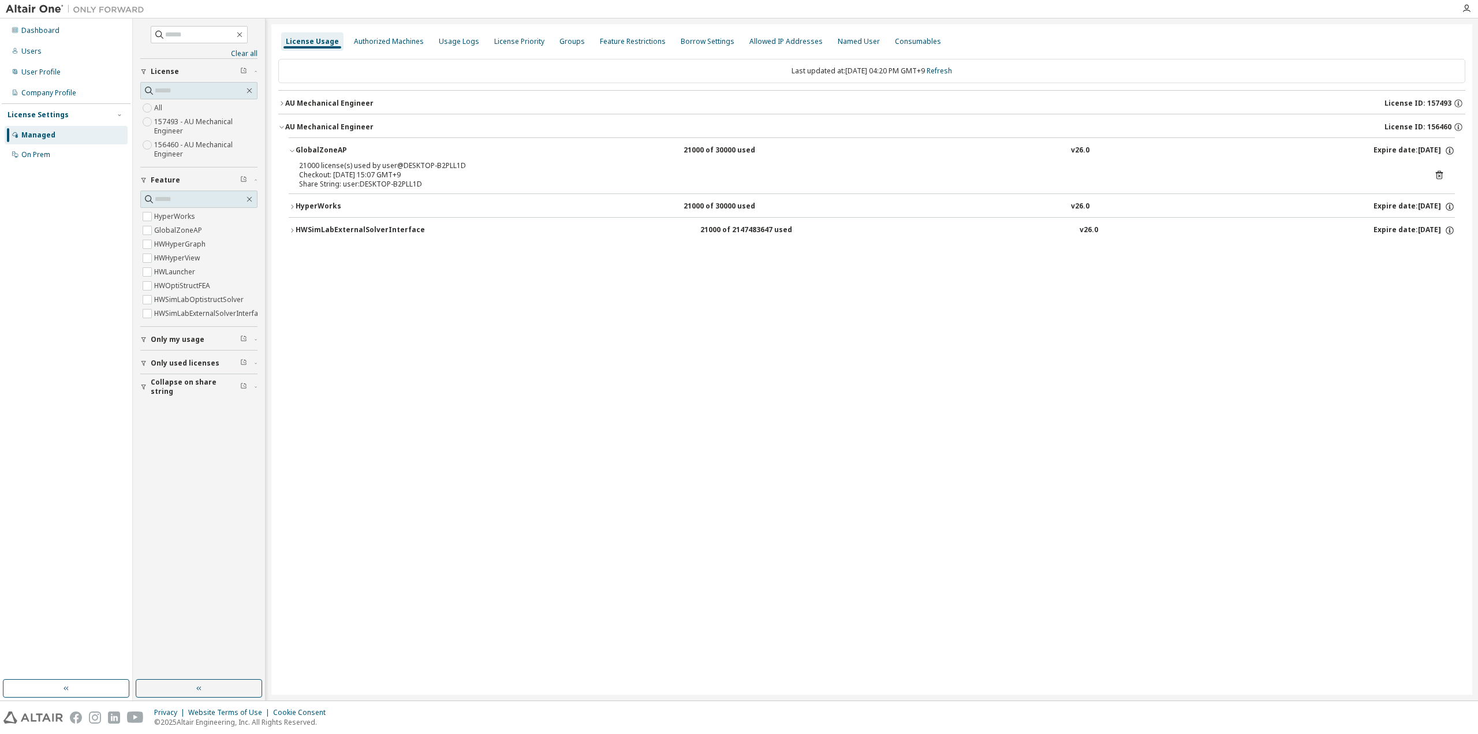
drag, startPoint x: 323, startPoint y: 199, endPoint x: 334, endPoint y: 232, distance: 35.1
click at [323, 199] on button "HyperWorks 21000 of 30000 used v26.0 Expire date: [DATE]" at bounding box center [872, 206] width 1167 height 25
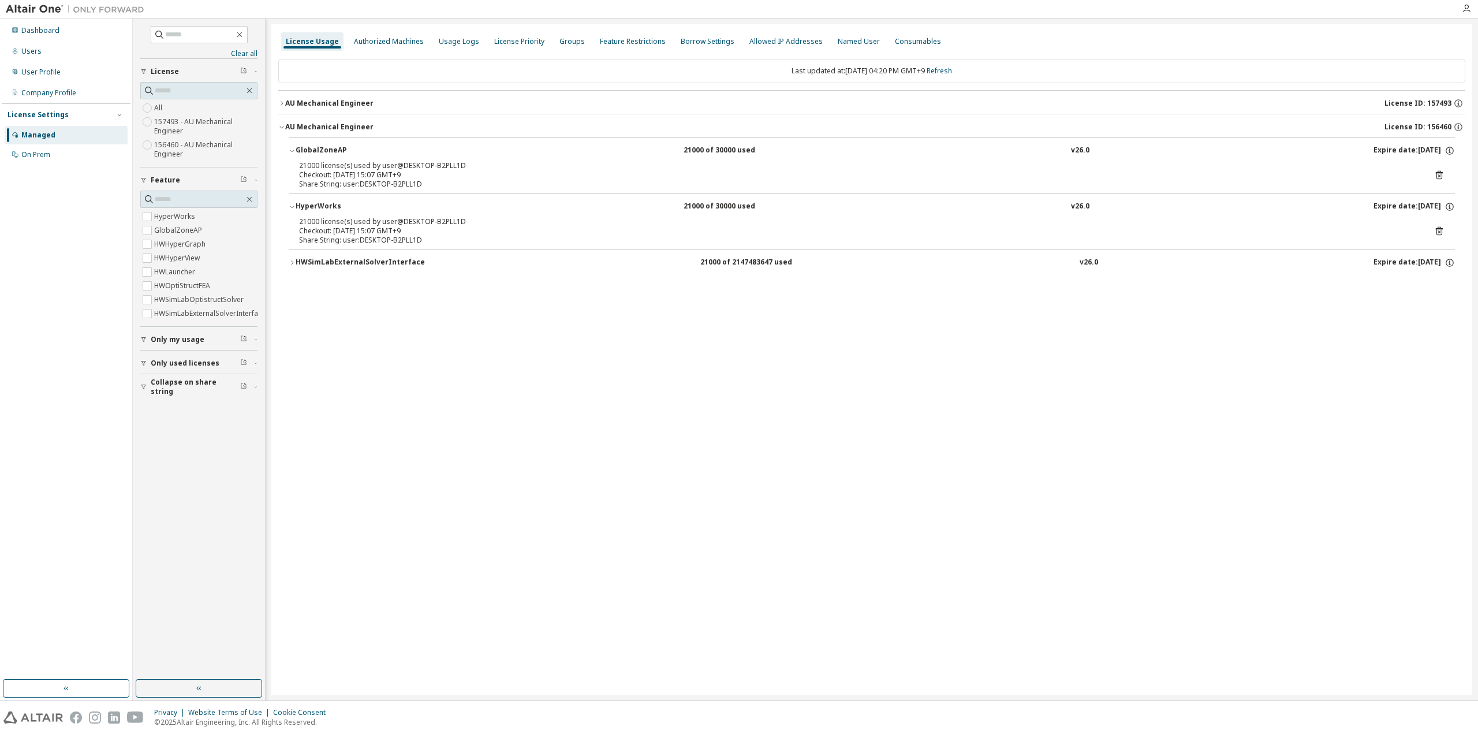
click at [336, 260] on div "HWSimLabExternalSolverInterface" at bounding box center [360, 263] width 129 height 10
click at [1438, 286] on icon at bounding box center [1440, 287] width 10 height 10
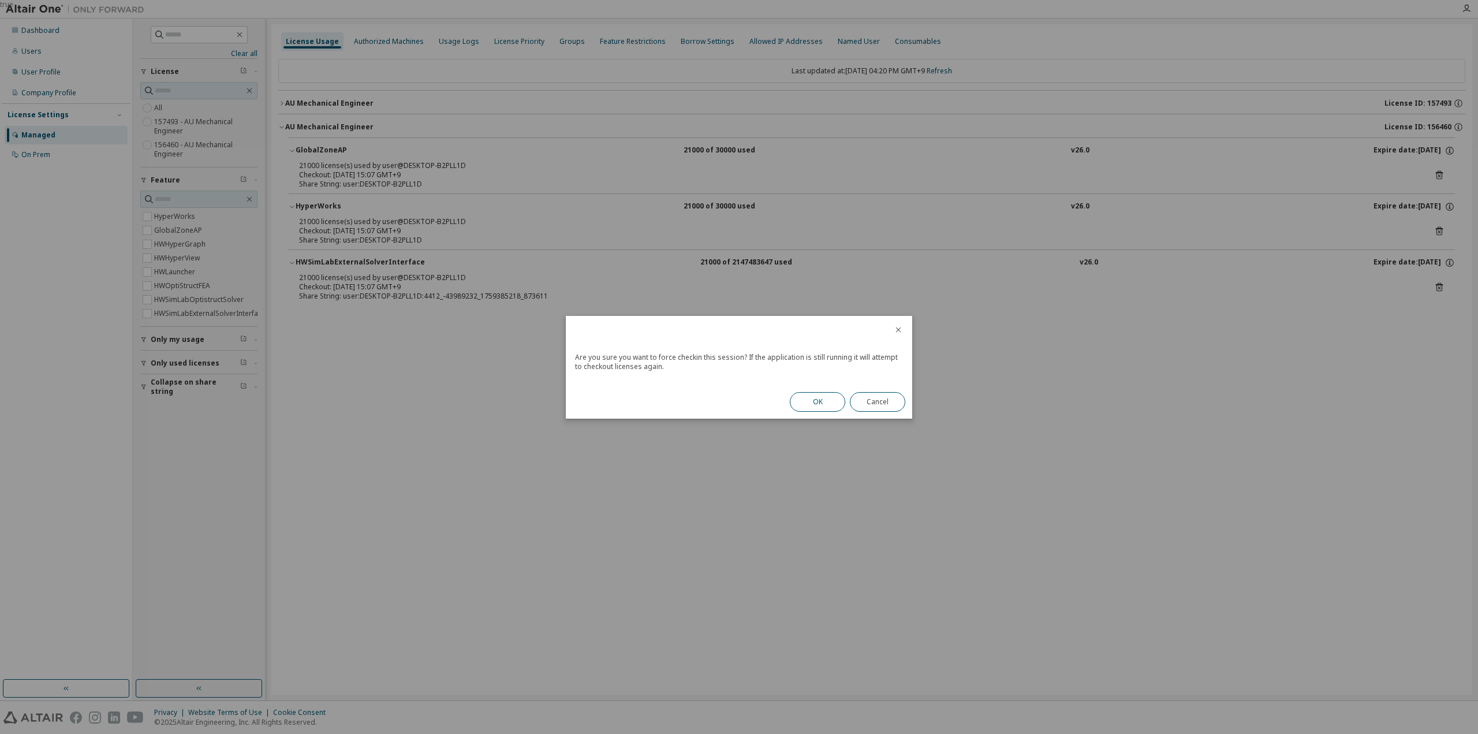
click at [805, 409] on button "OK" at bounding box center [817, 402] width 55 height 20
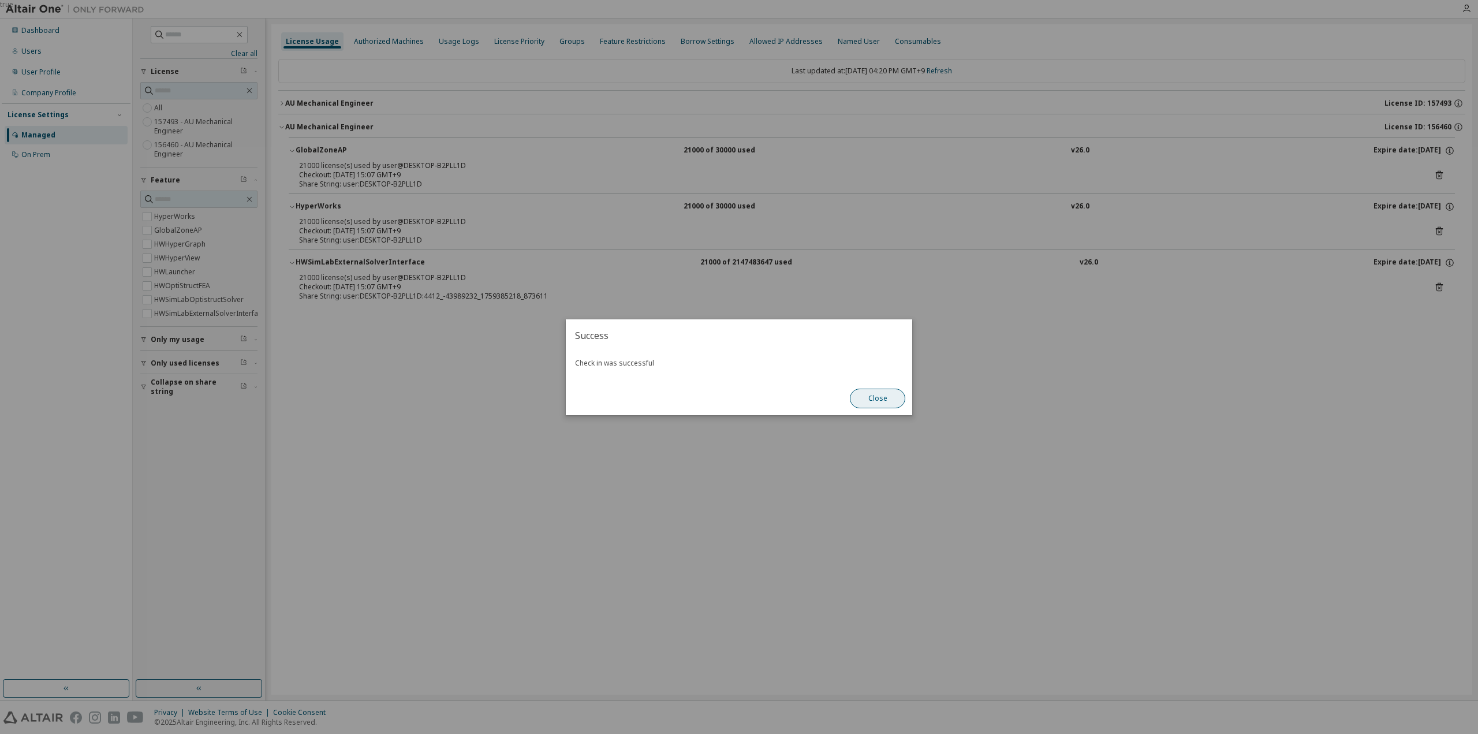
click at [859, 401] on button "Close" at bounding box center [877, 399] width 55 height 20
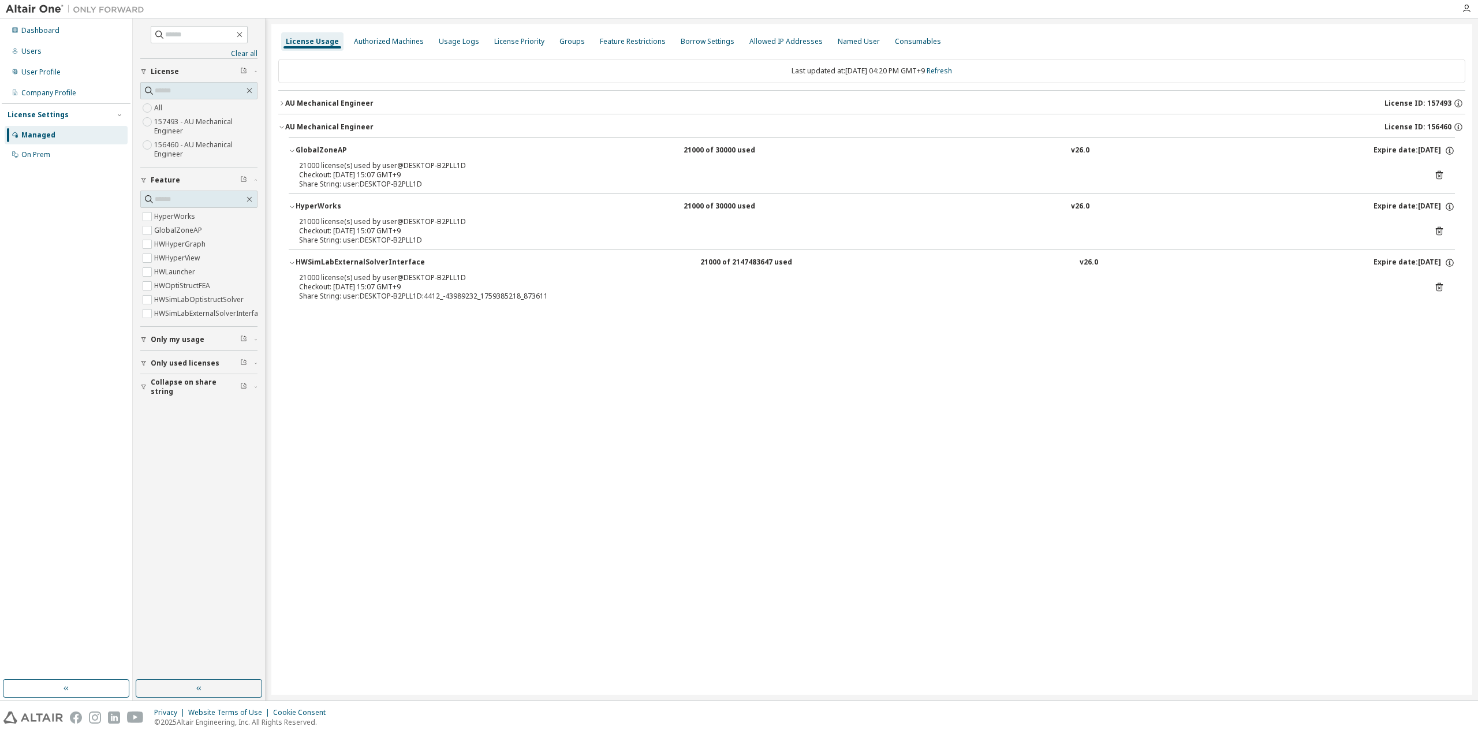
click at [1439, 233] on icon at bounding box center [1440, 231] width 10 height 10
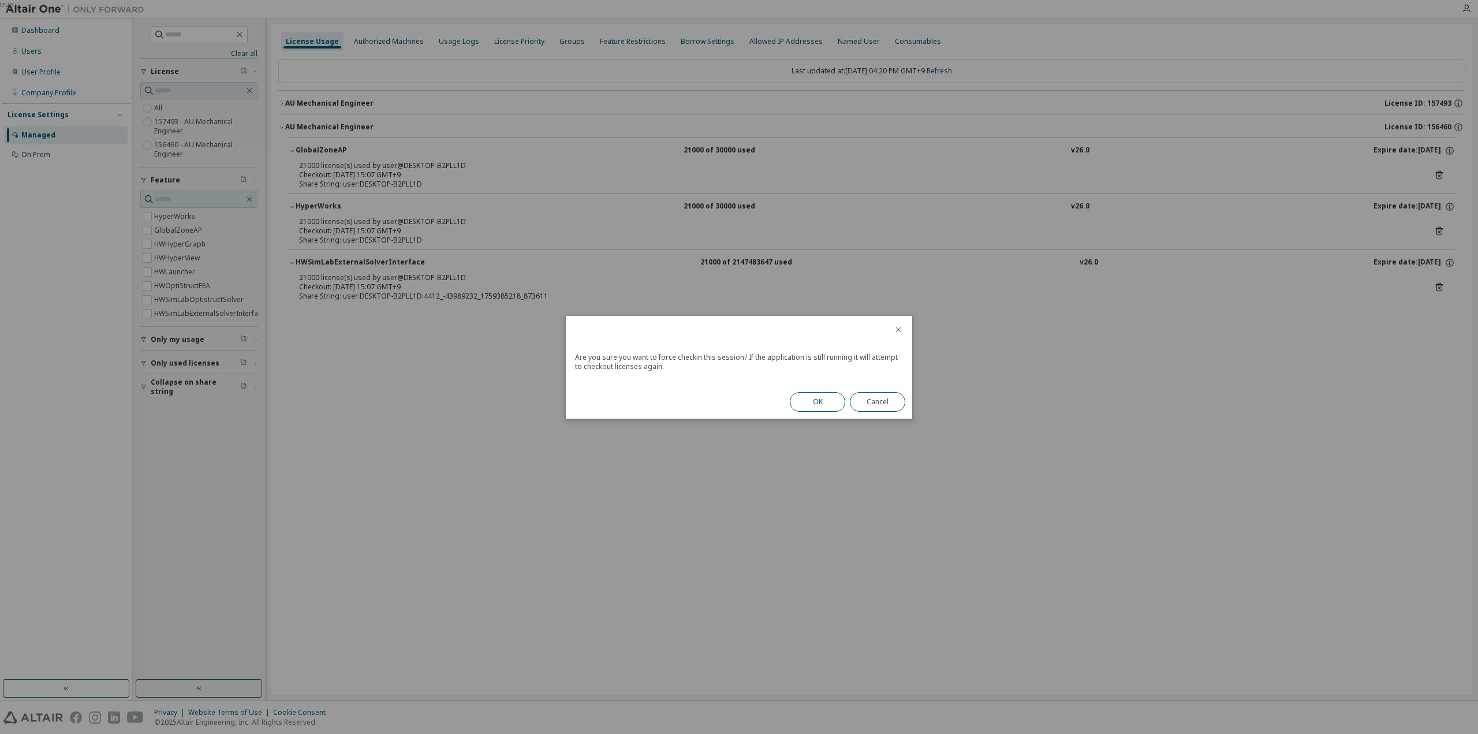
click at [809, 409] on button "OK" at bounding box center [817, 402] width 55 height 20
click at [874, 396] on button "Close" at bounding box center [877, 399] width 55 height 20
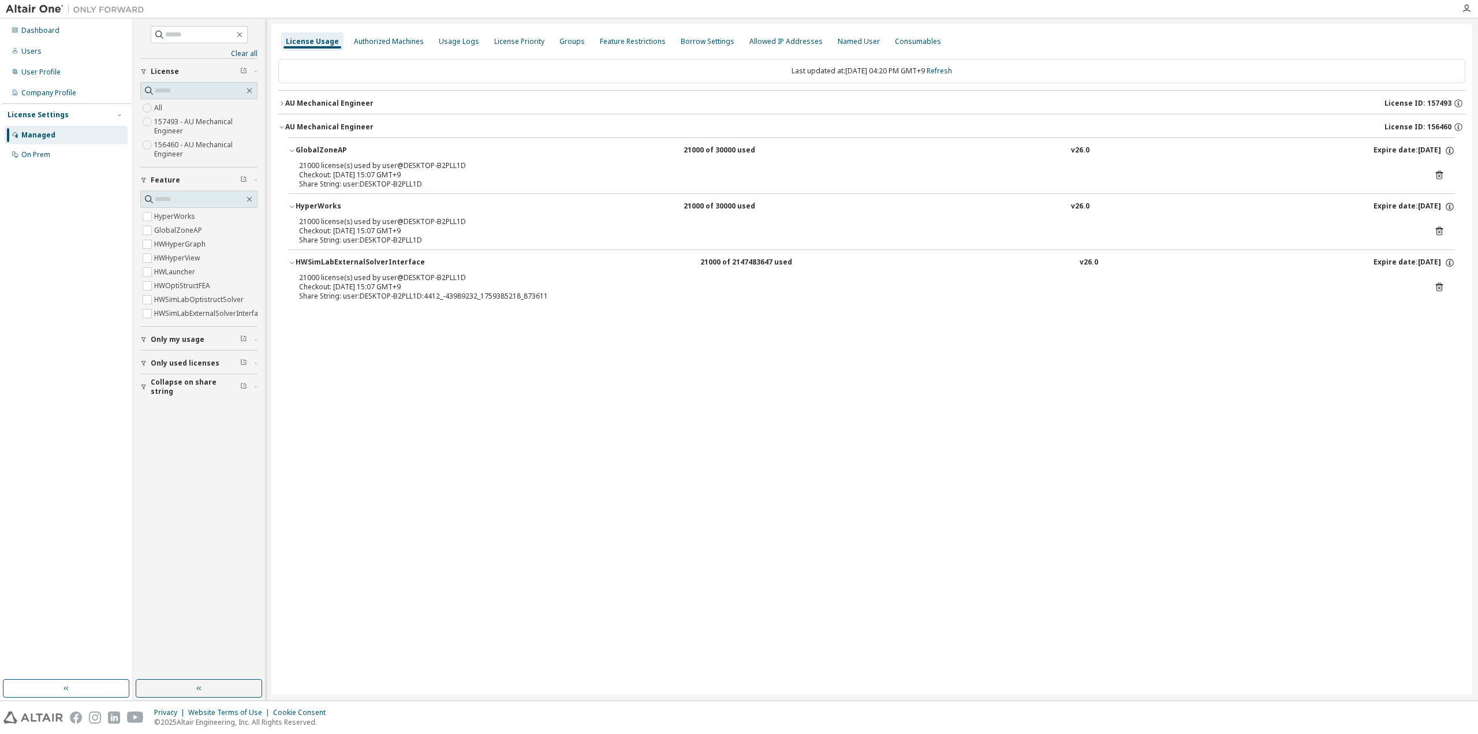
click at [1432, 173] on div "21000 license(s) used by user@DESKTOP-B2PLL1D Checkout: [DATE] 15:07 GMT+9 Shar…" at bounding box center [872, 175] width 1146 height 28
click at [1439, 174] on icon at bounding box center [1440, 175] width 10 height 10
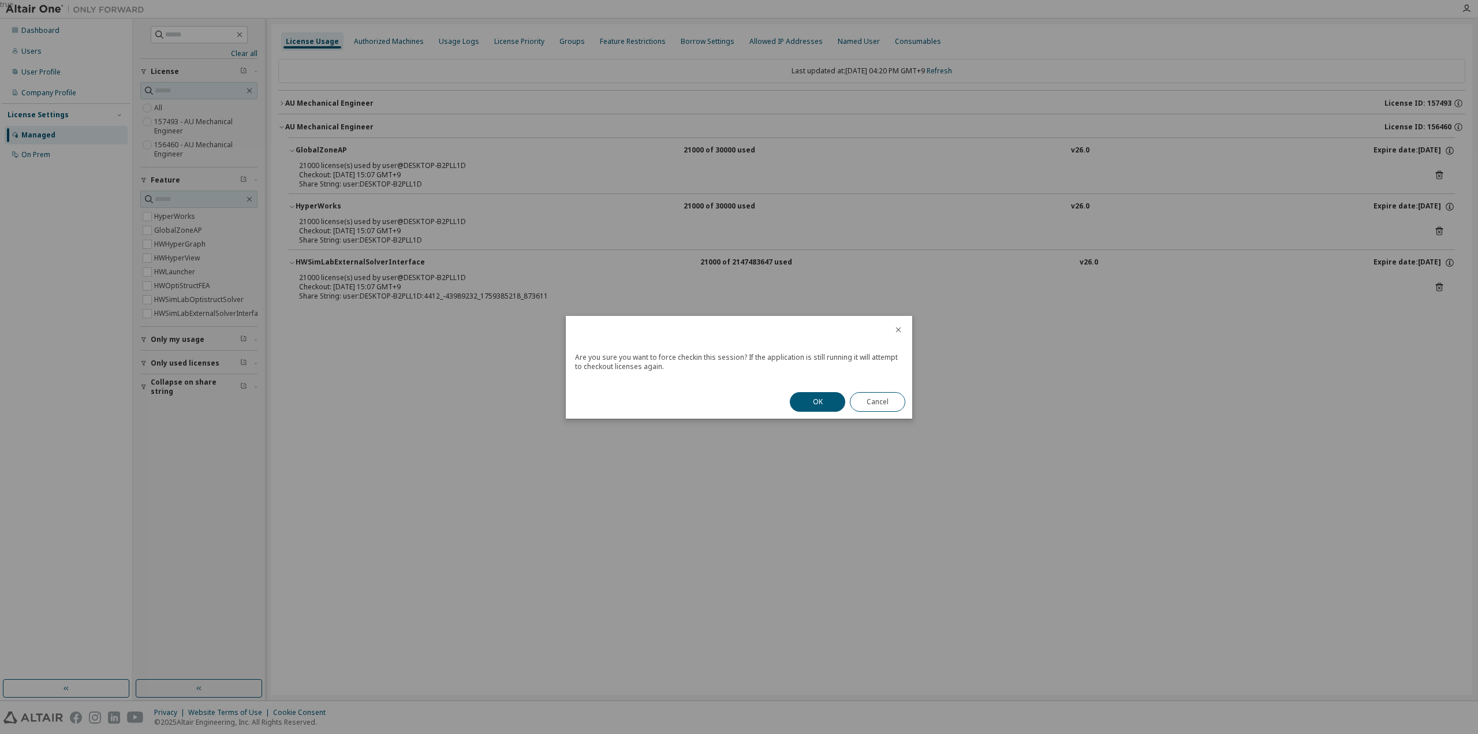
click at [798, 402] on button "OK" at bounding box center [817, 402] width 55 height 20
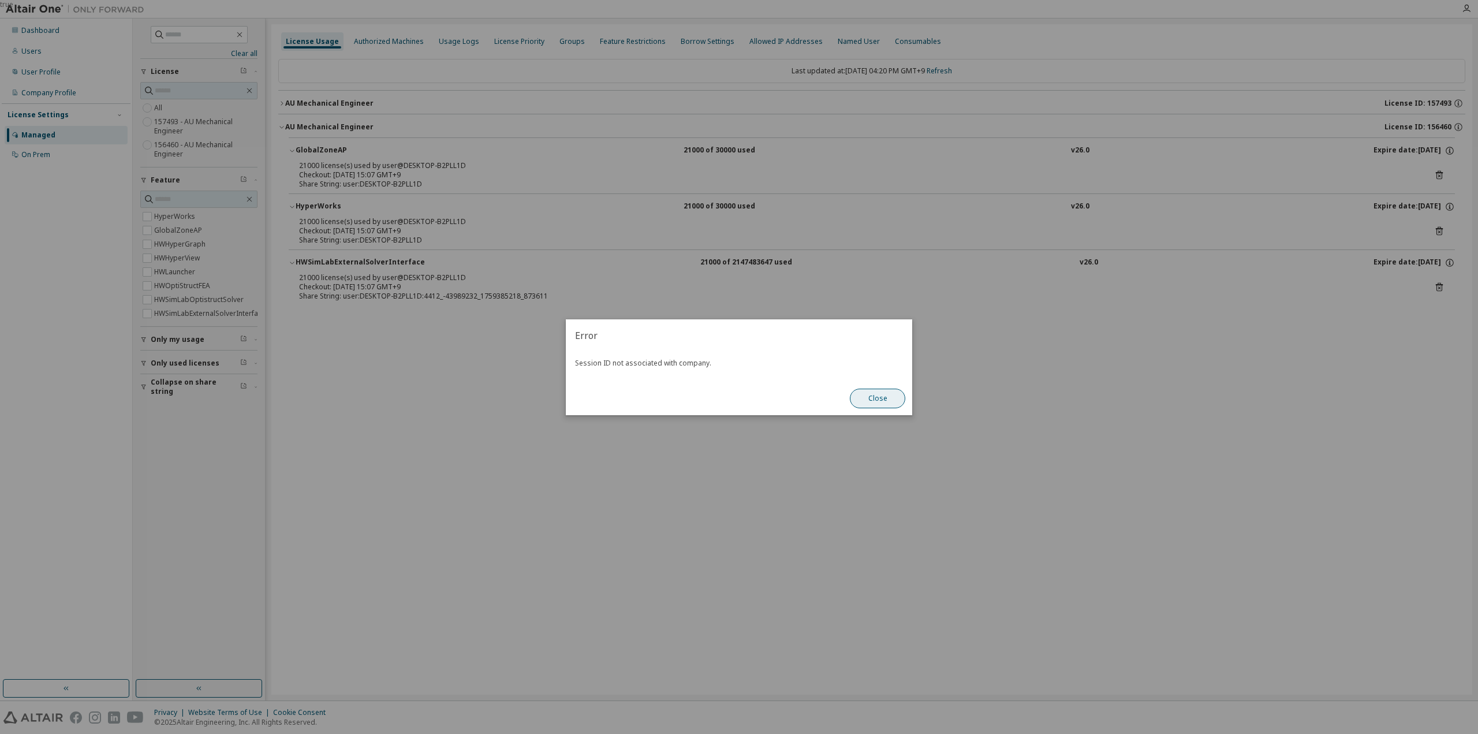
click at [882, 394] on button "Close" at bounding box center [877, 399] width 55 height 20
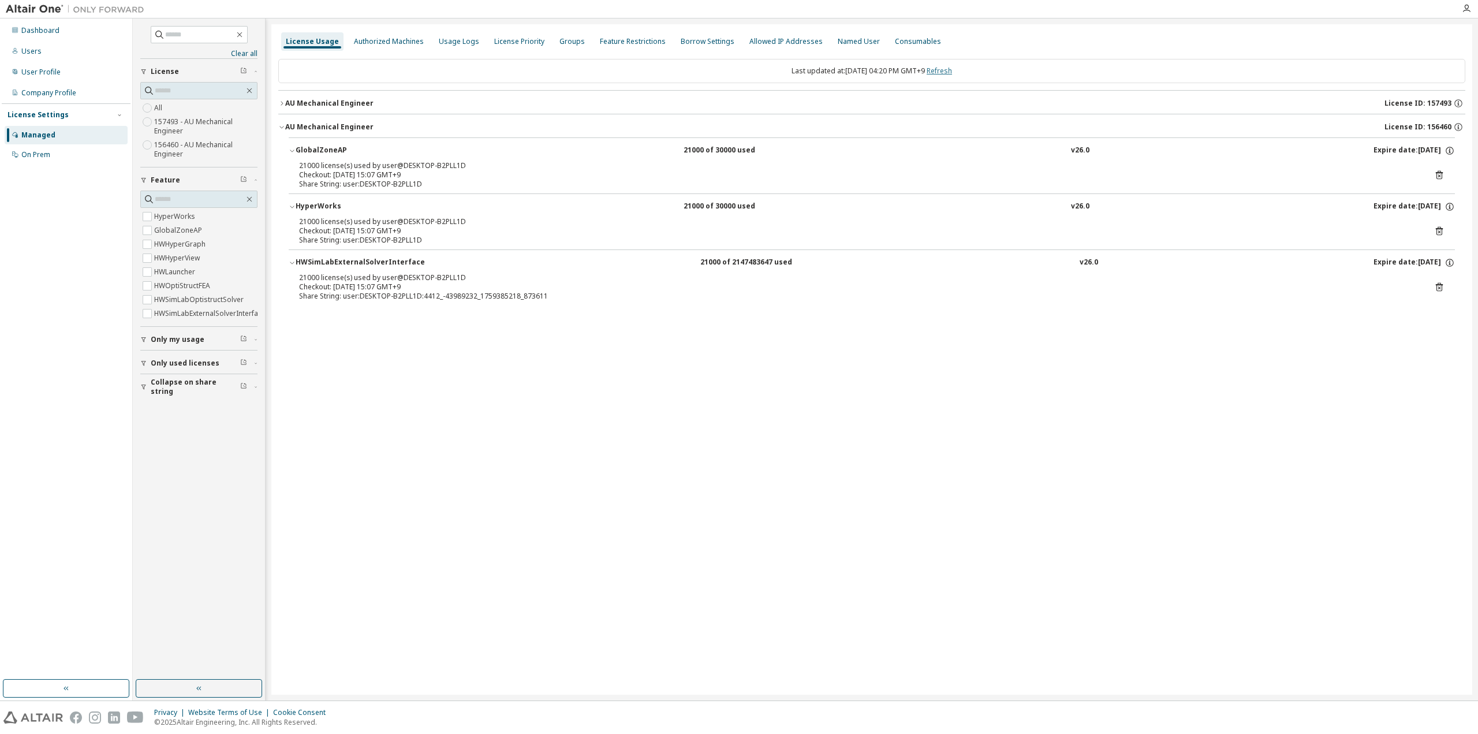
click at [951, 67] on link "Refresh" at bounding box center [939, 71] width 25 height 10
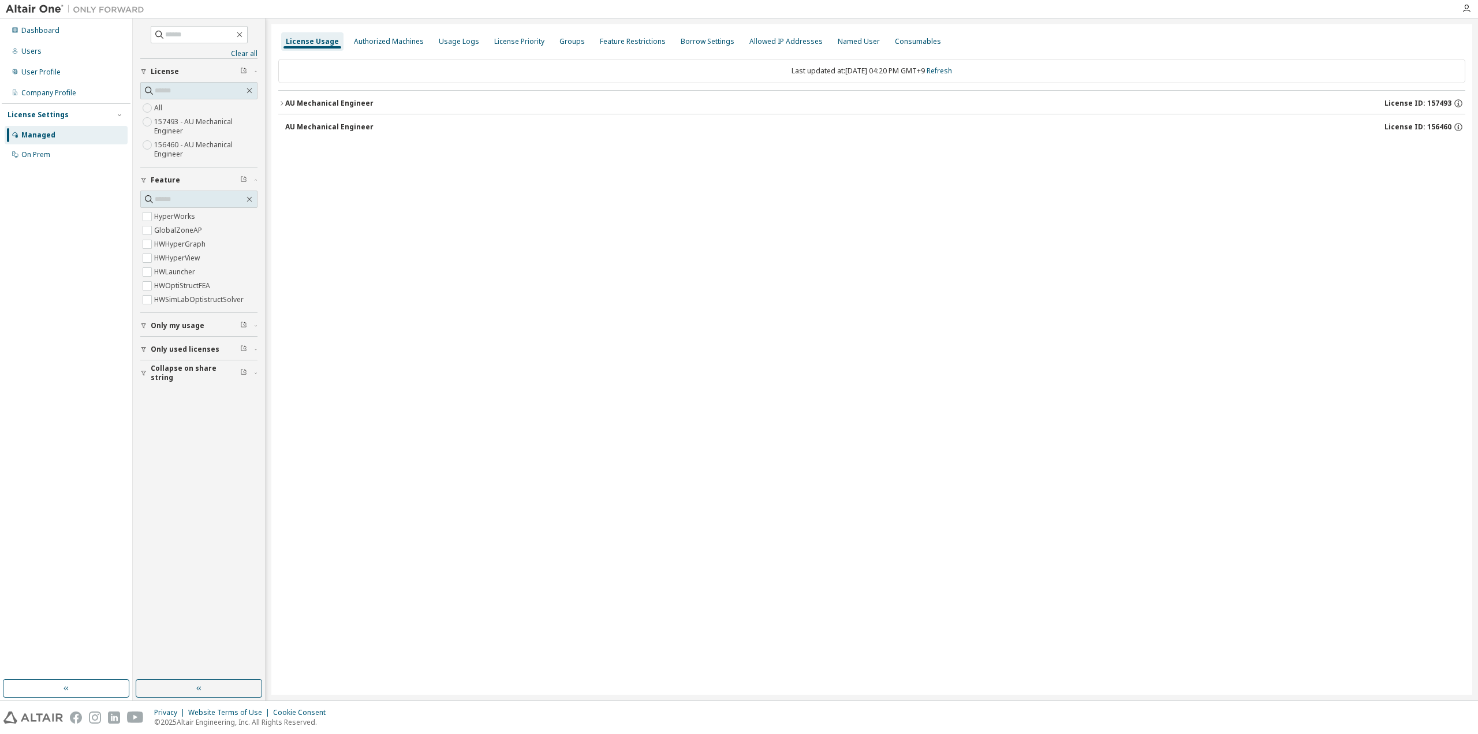
click at [316, 93] on button "AU Mechanical Engineer License ID: 157493" at bounding box center [871, 103] width 1187 height 25
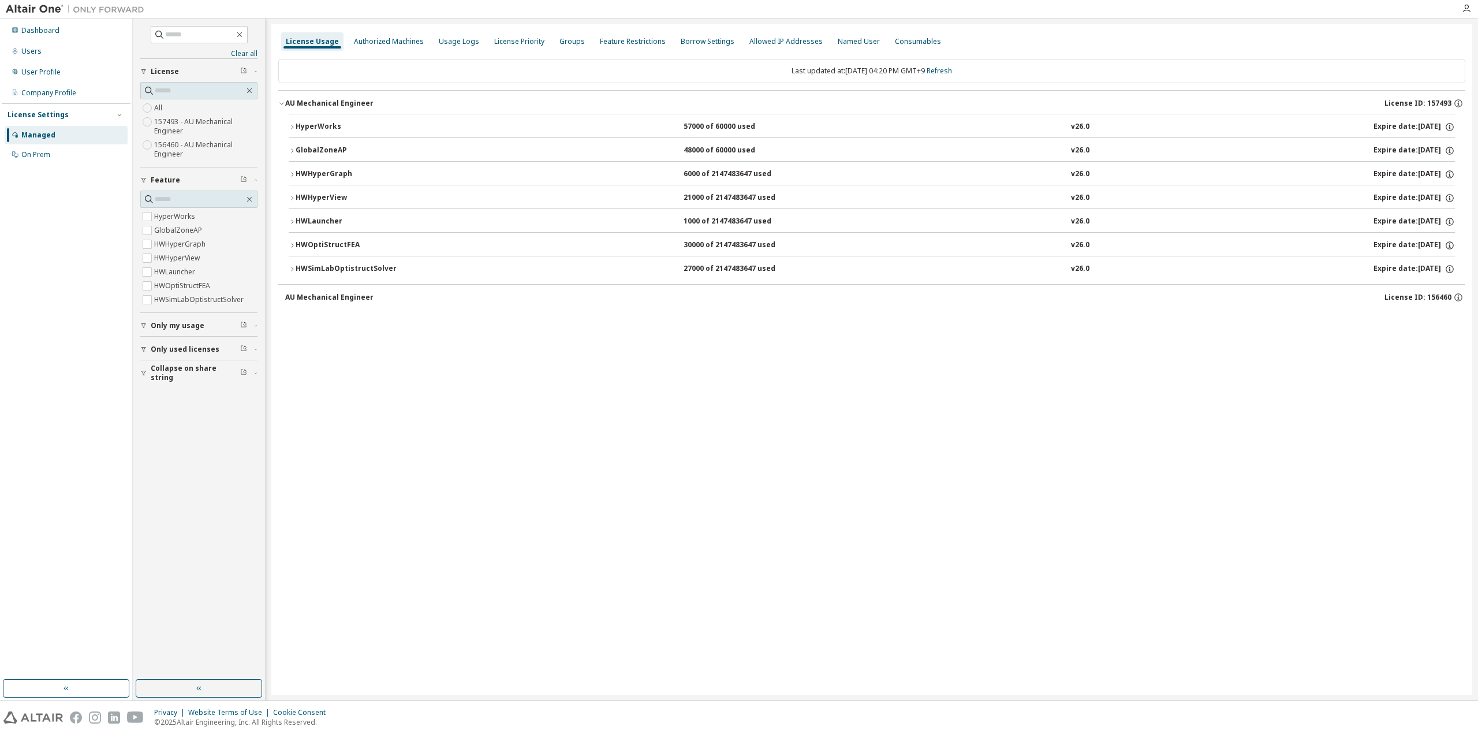
click at [528, 454] on div "License Usage Authorized Machines Usage Logs License Priority Groups Feature Re…" at bounding box center [871, 359] width 1201 height 670
click at [952, 71] on link "Refresh" at bounding box center [939, 71] width 25 height 10
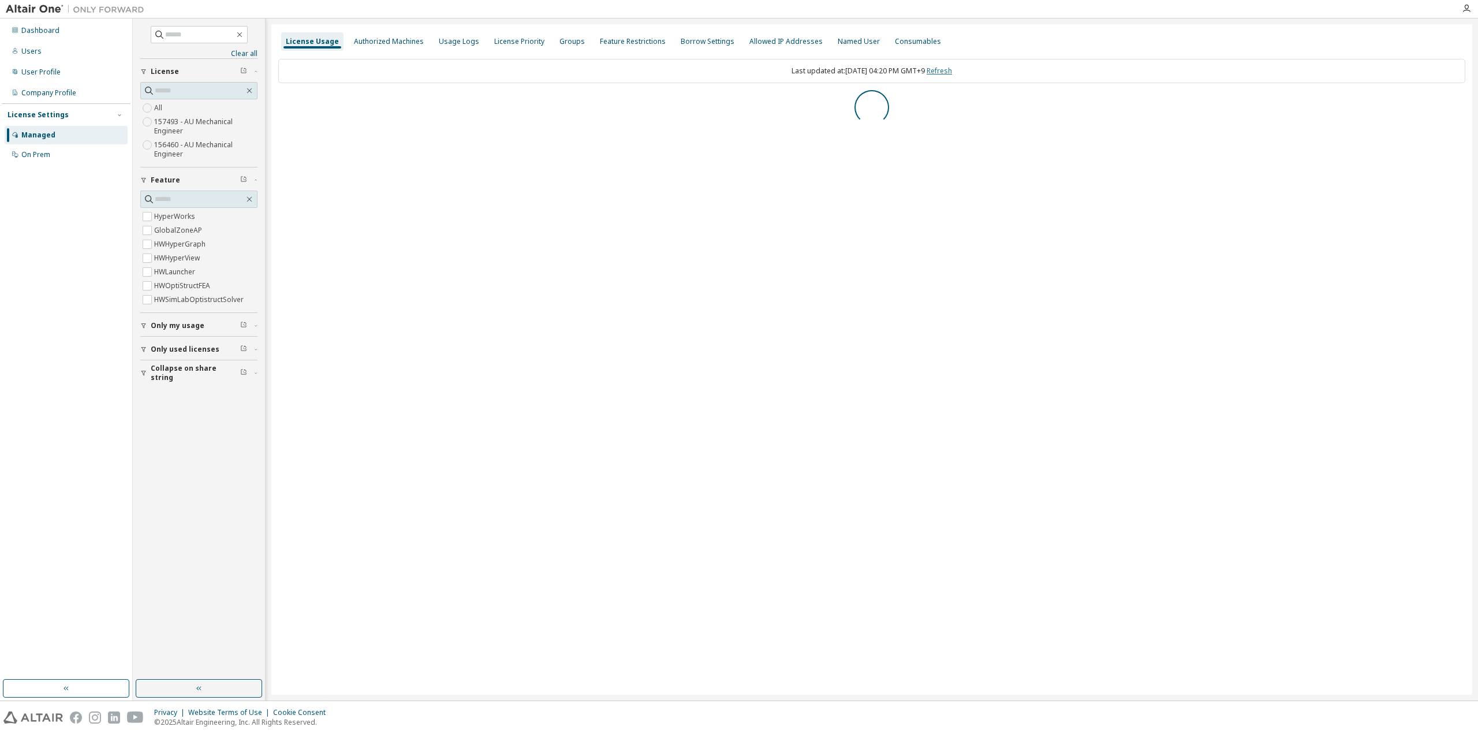
click at [952, 72] on link "Refresh" at bounding box center [939, 71] width 25 height 10
click at [723, 192] on div "License Usage Authorized Machines Usage Logs License Priority Groups Feature Re…" at bounding box center [871, 359] width 1201 height 670
click at [952, 71] on link "Refresh" at bounding box center [939, 71] width 25 height 10
click at [319, 94] on button "AU Mechanical Engineer License ID: 157493" at bounding box center [871, 103] width 1187 height 25
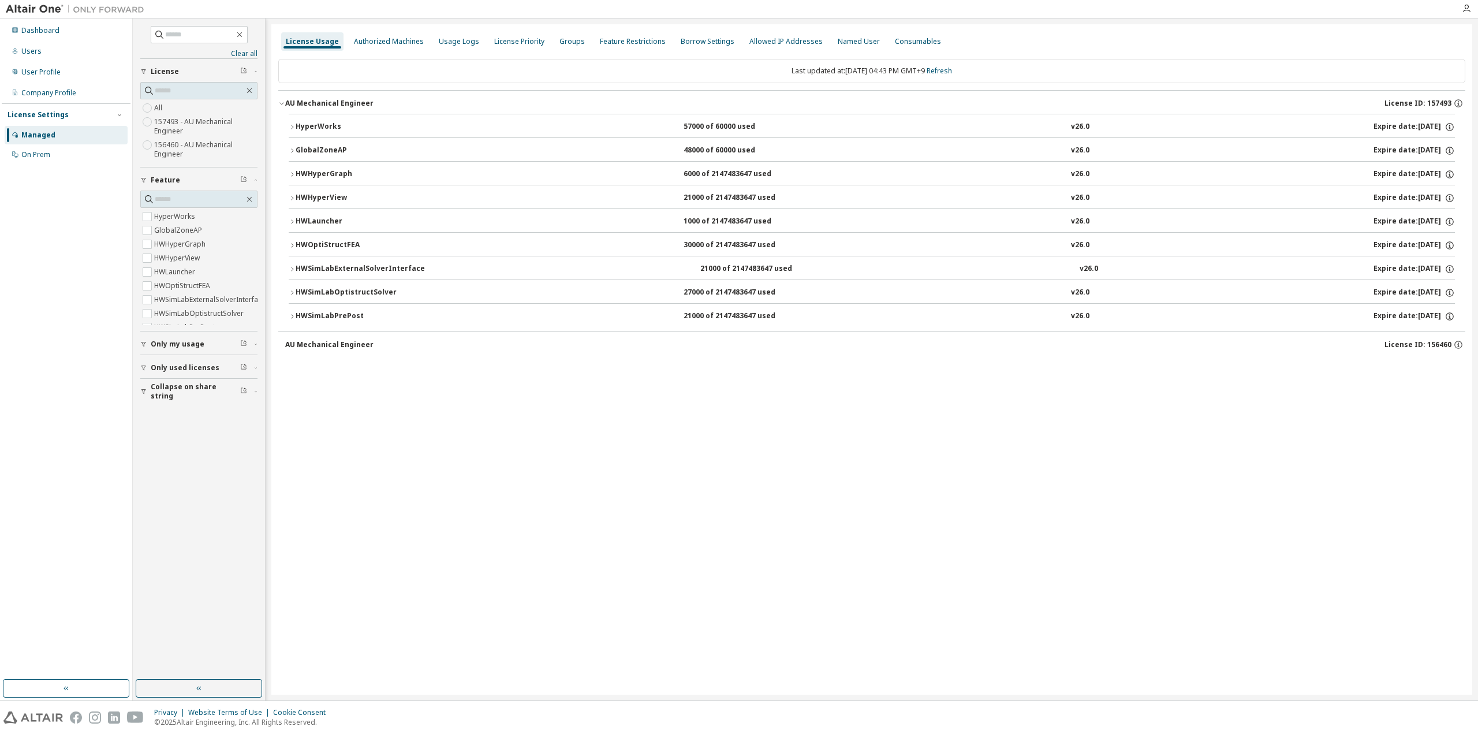
click at [319, 94] on button "AU Mechanical Engineer License ID: 157493" at bounding box center [871, 103] width 1187 height 25
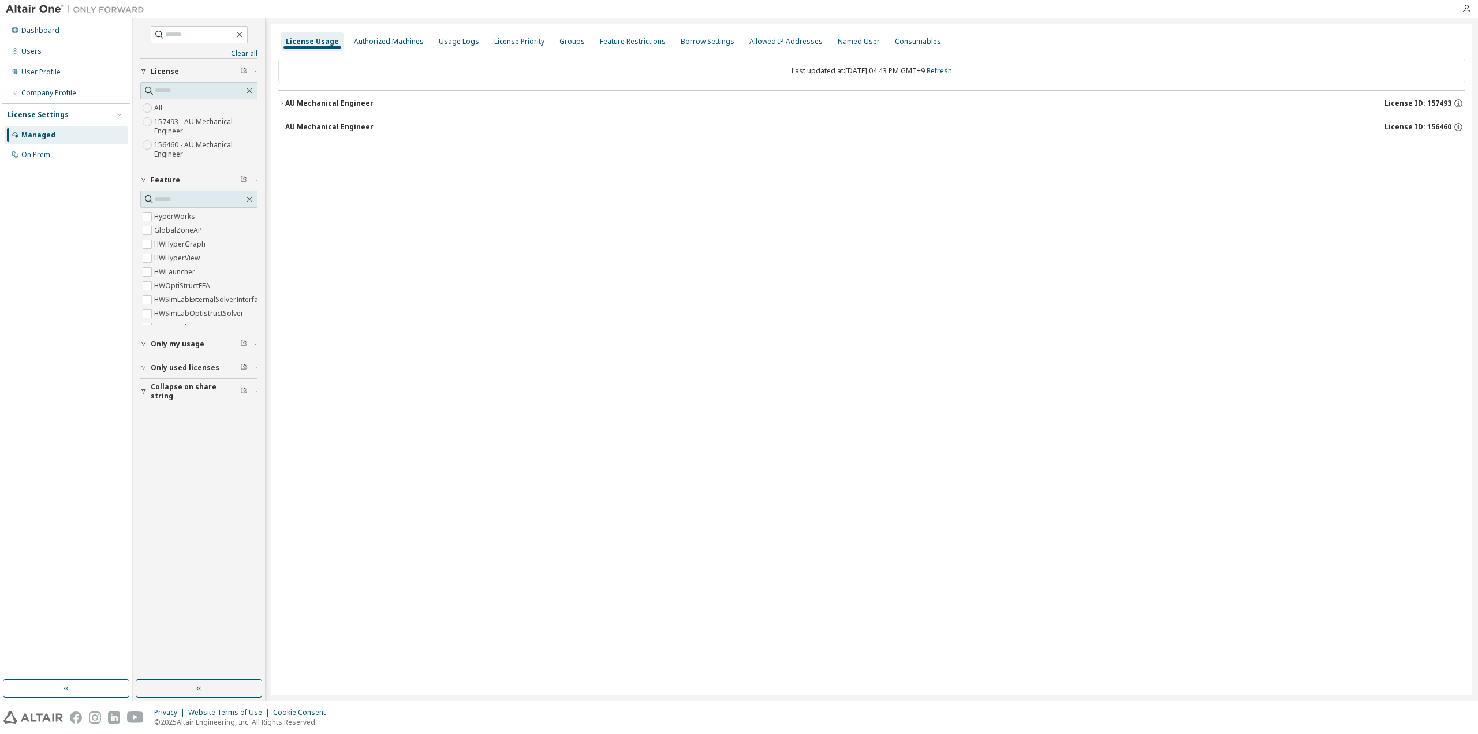
click at [322, 130] on div "AU Mechanical Engineer" at bounding box center [329, 126] width 88 height 9
drag, startPoint x: 396, startPoint y: 245, endPoint x: 434, endPoint y: 1, distance: 247.7
click at [397, 245] on div "License Usage Authorized Machines Usage Logs License Priority Groups Feature Re…" at bounding box center [871, 359] width 1201 height 670
